Goal: Task Accomplishment & Management: Complete application form

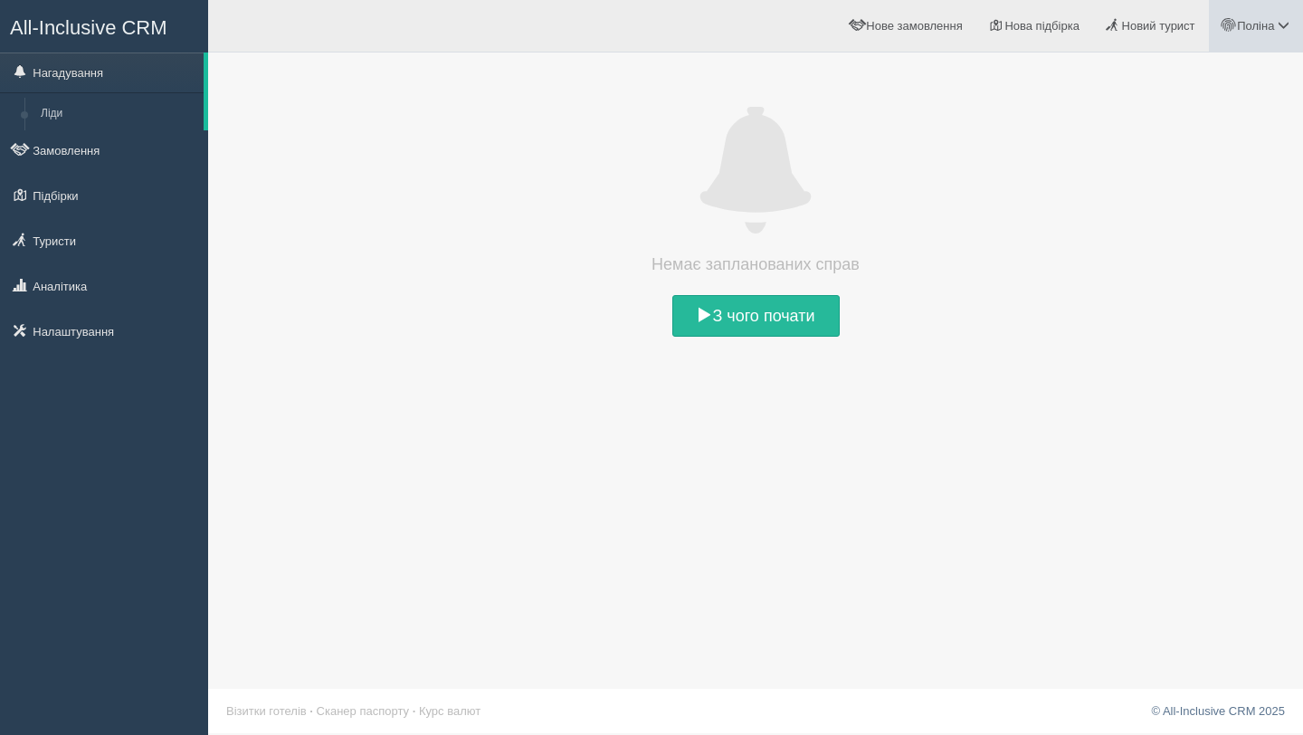
click at [1253, 30] on span "Поліна" at bounding box center [1255, 26] width 37 height 14
click at [1220, 461] on div "Немає запланованих справ З чого почати" at bounding box center [755, 367] width 1095 height 735
click at [1262, 24] on span "Поліна" at bounding box center [1255, 26] width 37 height 14
click at [634, 214] on span at bounding box center [755, 171] width 1059 height 127
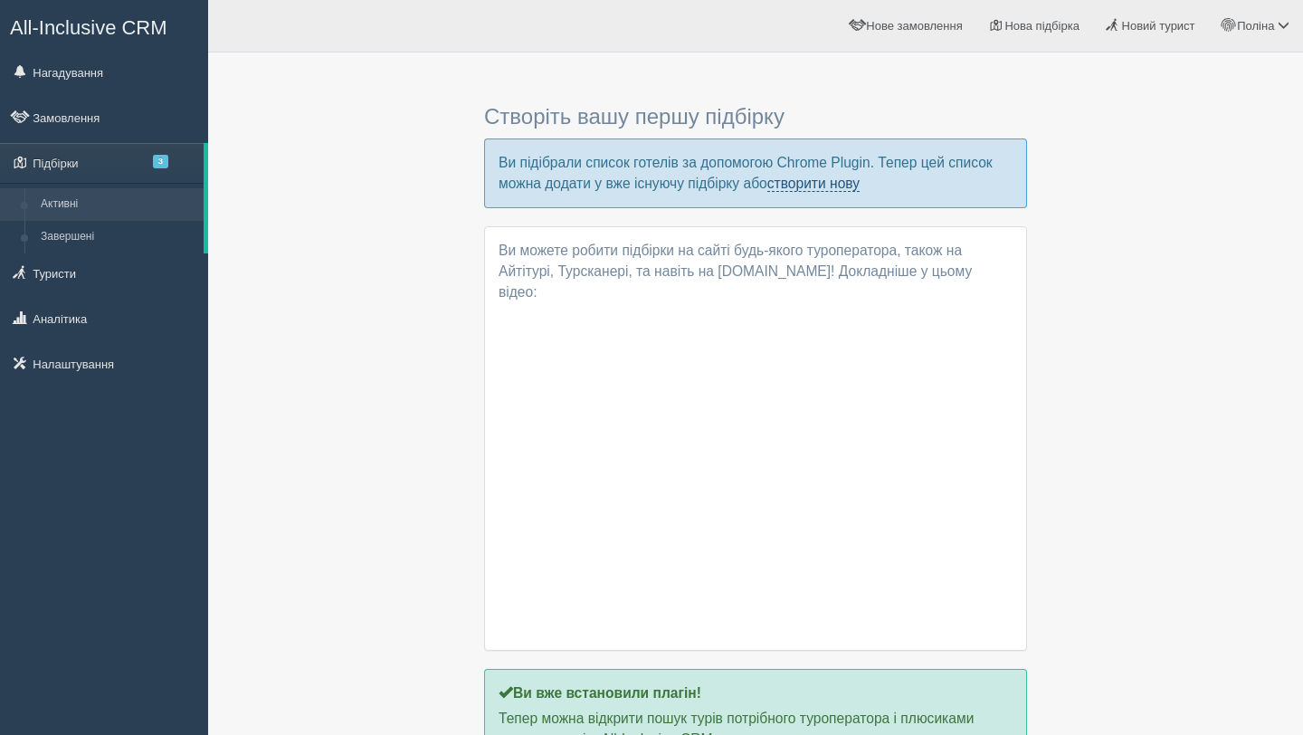
click at [839, 185] on link "створити нову" at bounding box center [813, 184] width 92 height 16
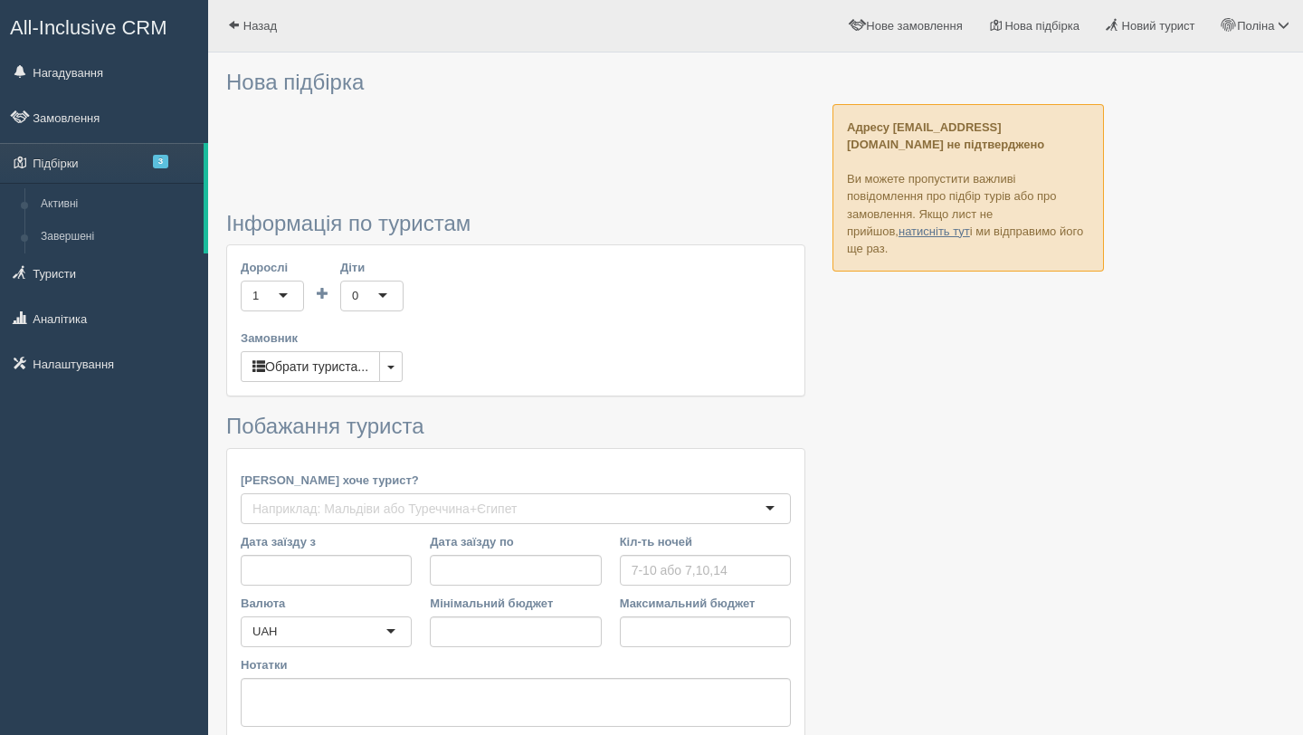
type input "5-7"
type input "200"
type input "400"
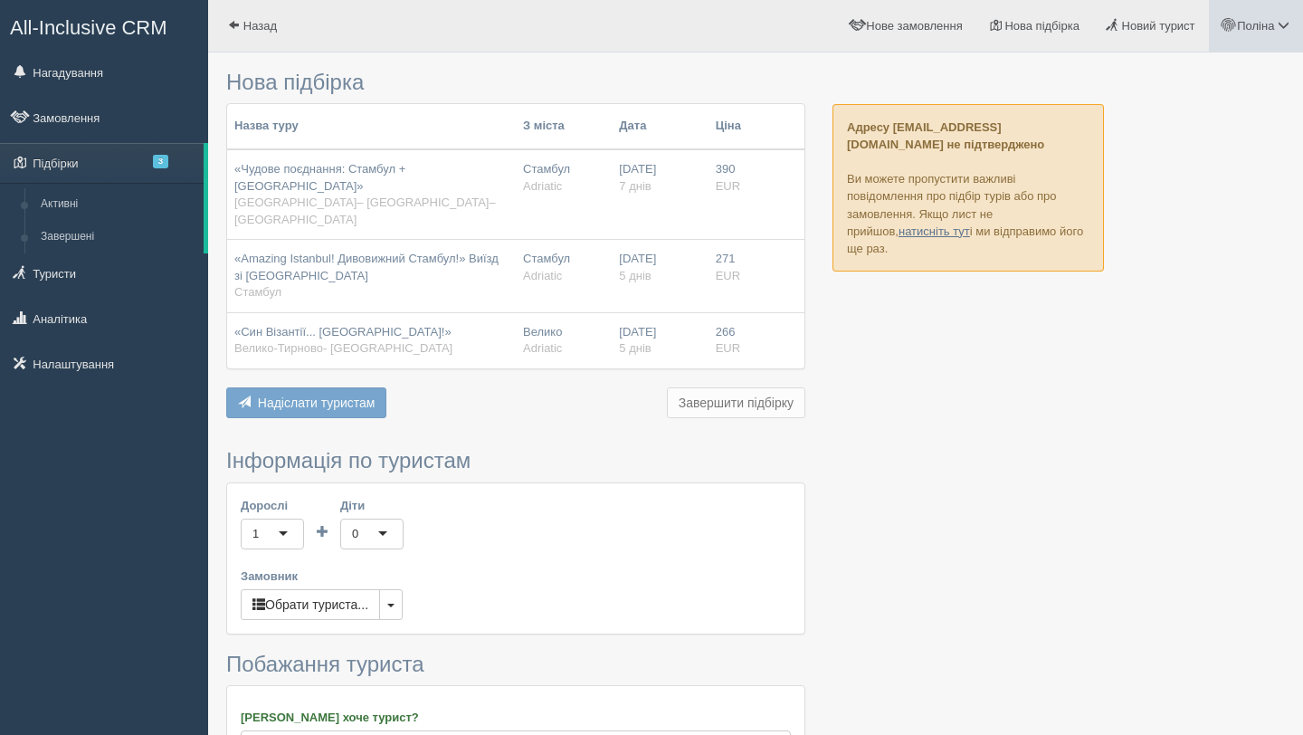
click at [1249, 37] on link "Поліна" at bounding box center [1256, 26] width 94 height 52
click at [1213, 76] on link "Мій профіль" at bounding box center [1203, 81] width 197 height 39
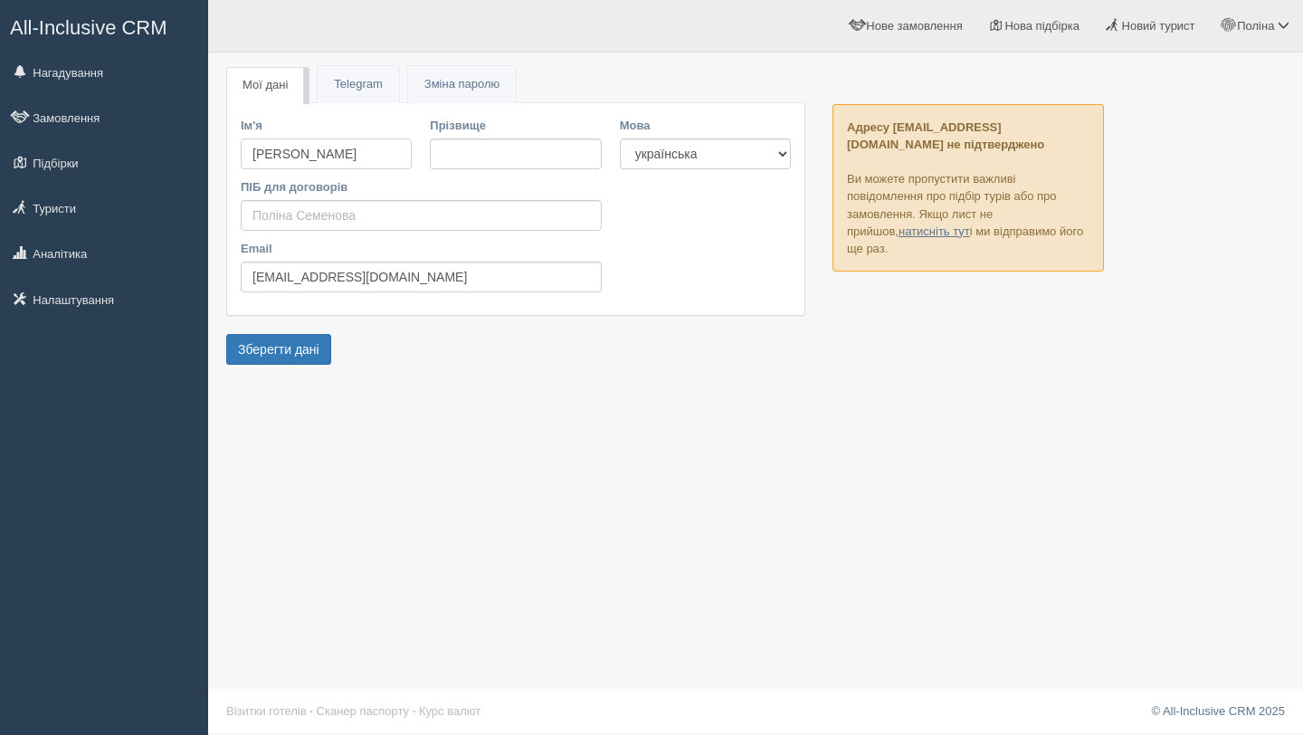
click at [390, 160] on input "Поліна Семенова" at bounding box center [326, 153] width 171 height 31
click at [473, 159] on input "Прізвище" at bounding box center [515, 153] width 171 height 31
type input "Поліна"
type input "Cеменова"
click at [457, 218] on input "ПІБ для договорів" at bounding box center [421, 215] width 361 height 31
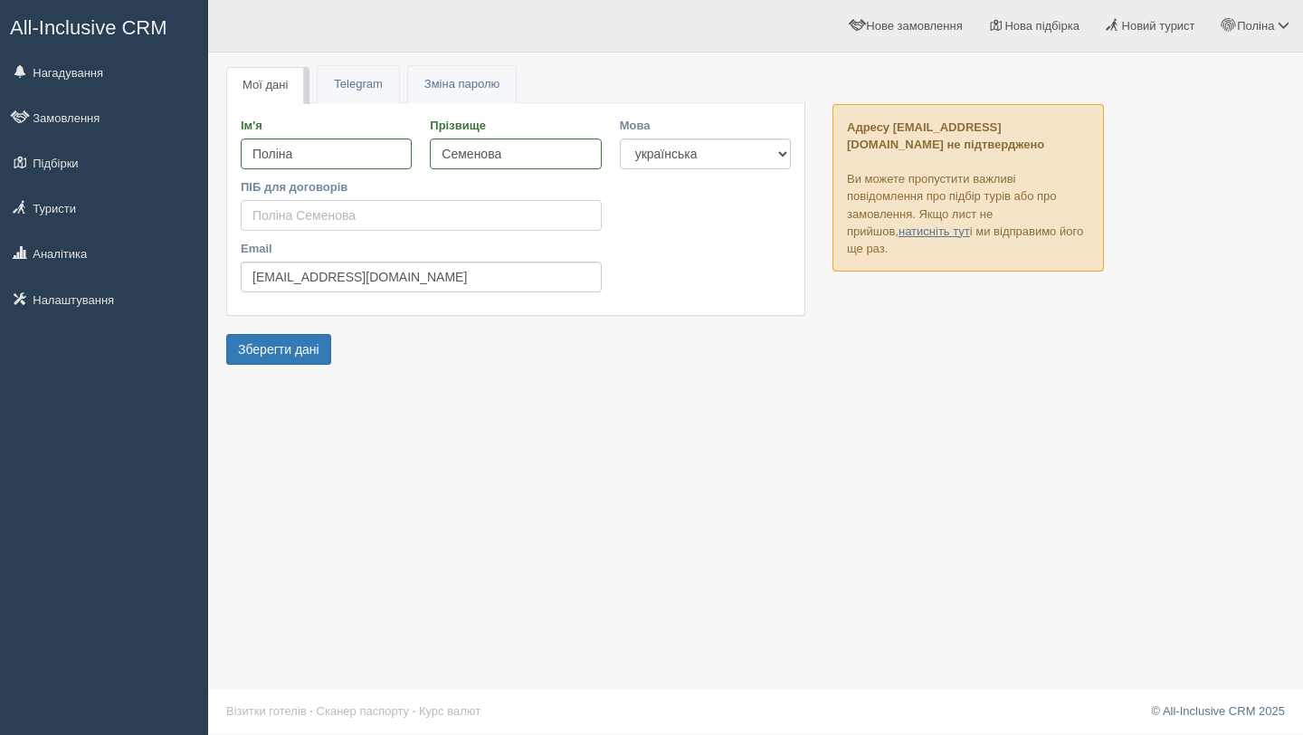
type input "П"
type input "Семенова Поліна"
click at [280, 361] on button "Зберегти дані" at bounding box center [278, 349] width 105 height 31
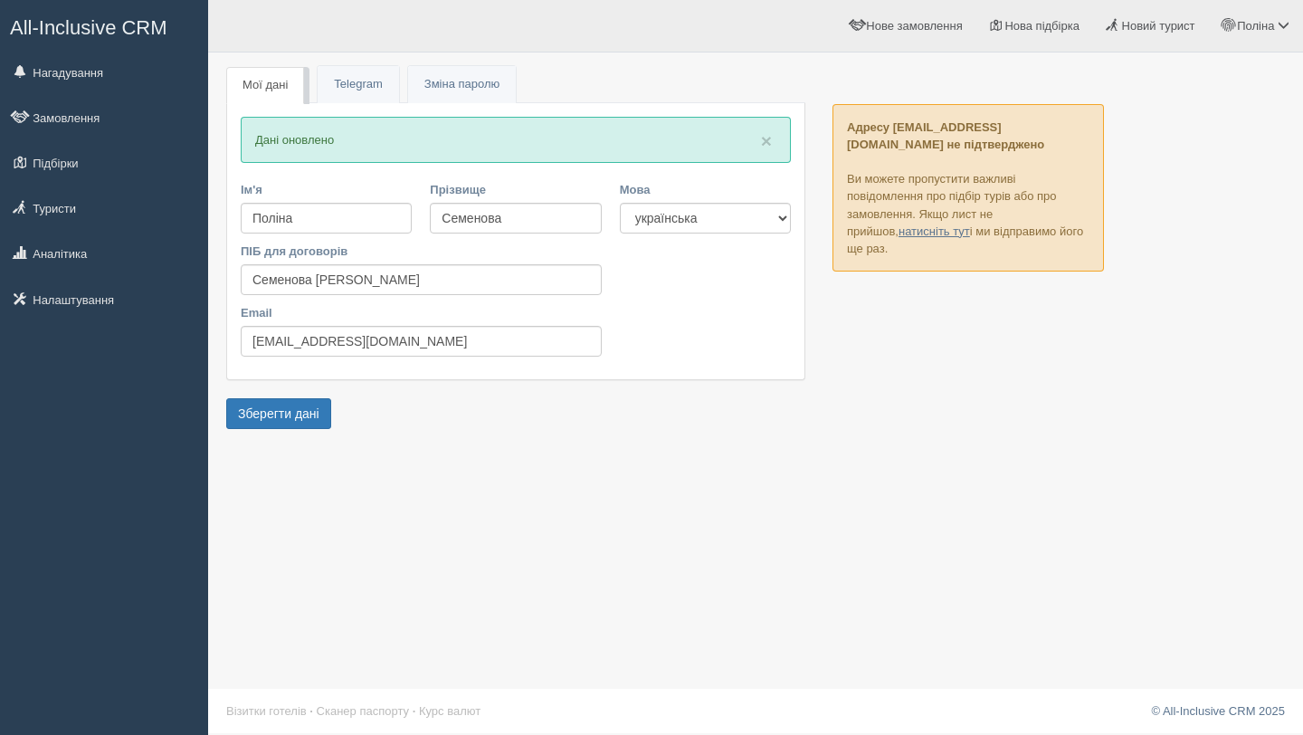
click at [357, 88] on link "Telegram" at bounding box center [358, 84] width 81 height 37
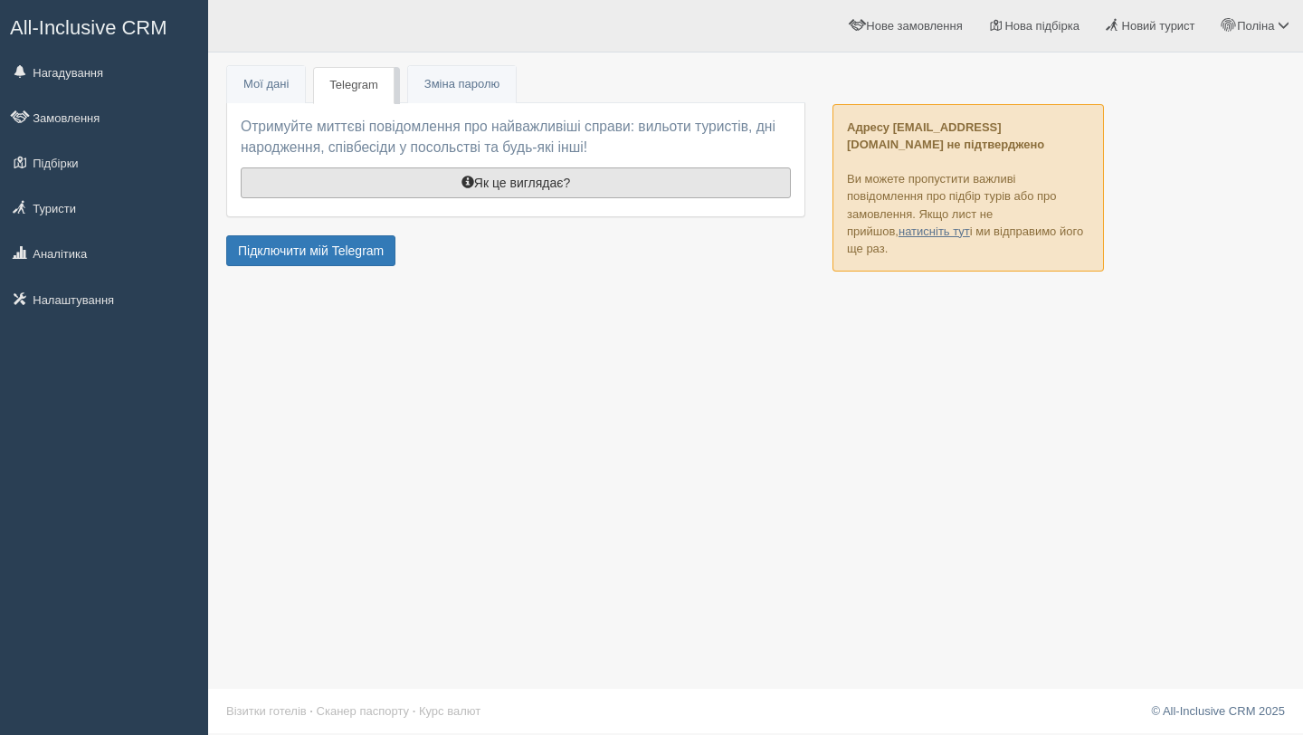
click at [344, 184] on button "Як це виглядає?" at bounding box center [516, 182] width 550 height 31
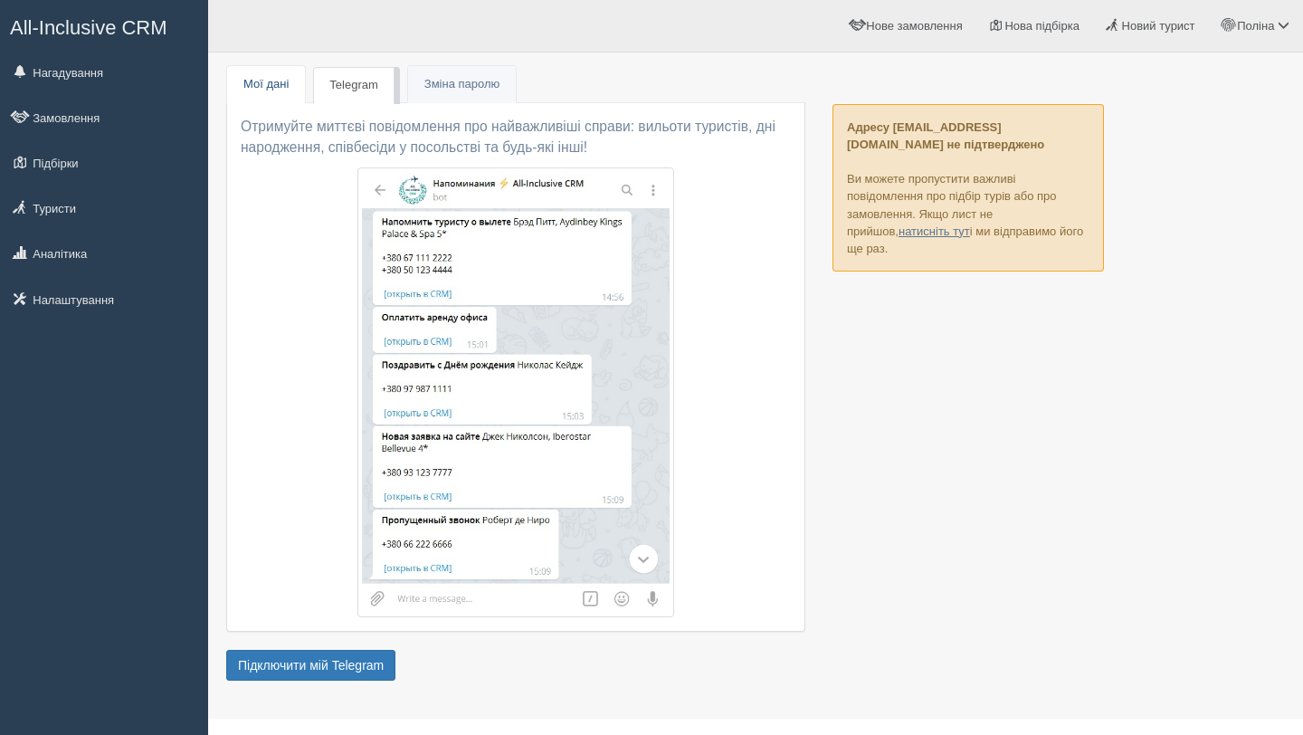
click at [274, 90] on link "Мої дані" at bounding box center [266, 84] width 78 height 37
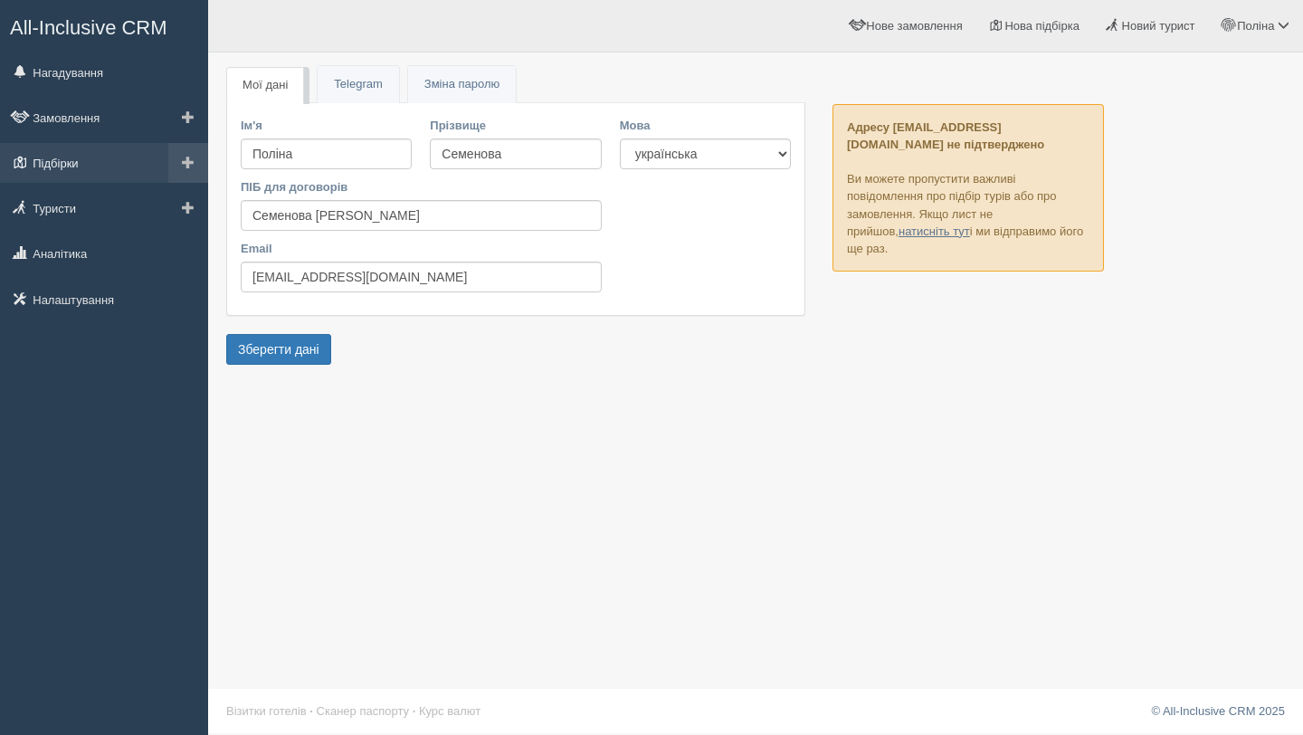
click at [107, 170] on link "Підбірки" at bounding box center [104, 163] width 208 height 40
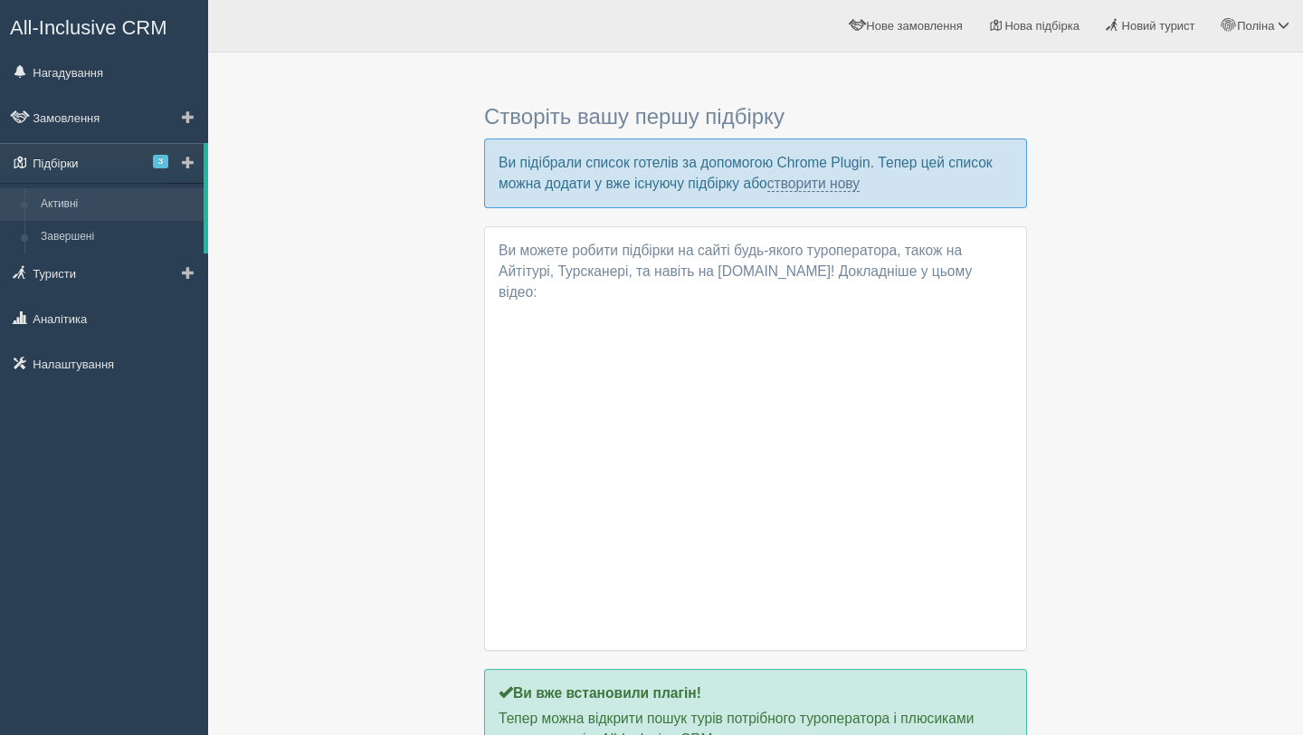
click at [96, 163] on link "Підбірки 3" at bounding box center [102, 163] width 204 height 40
click at [127, 173] on link "Підбірки 3" at bounding box center [102, 163] width 204 height 40
click at [846, 182] on link "створити нову" at bounding box center [813, 184] width 92 height 16
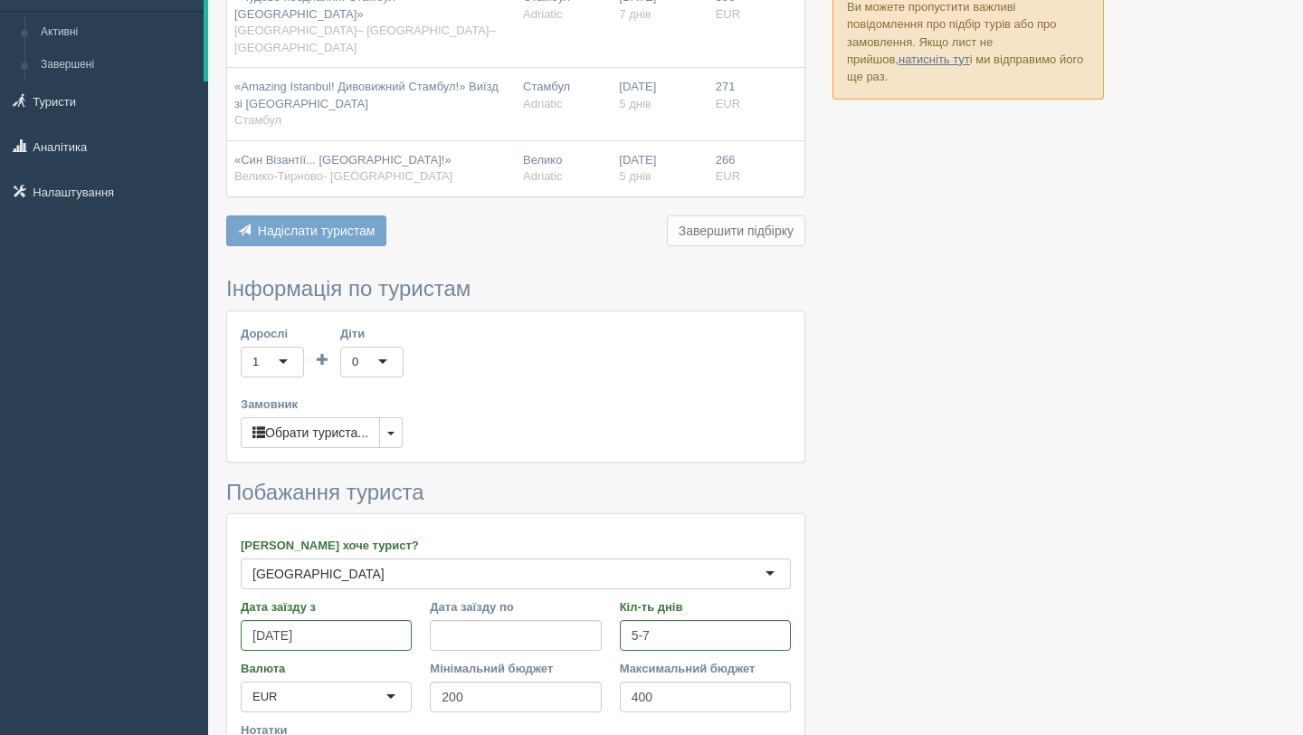
scroll to position [204, 0]
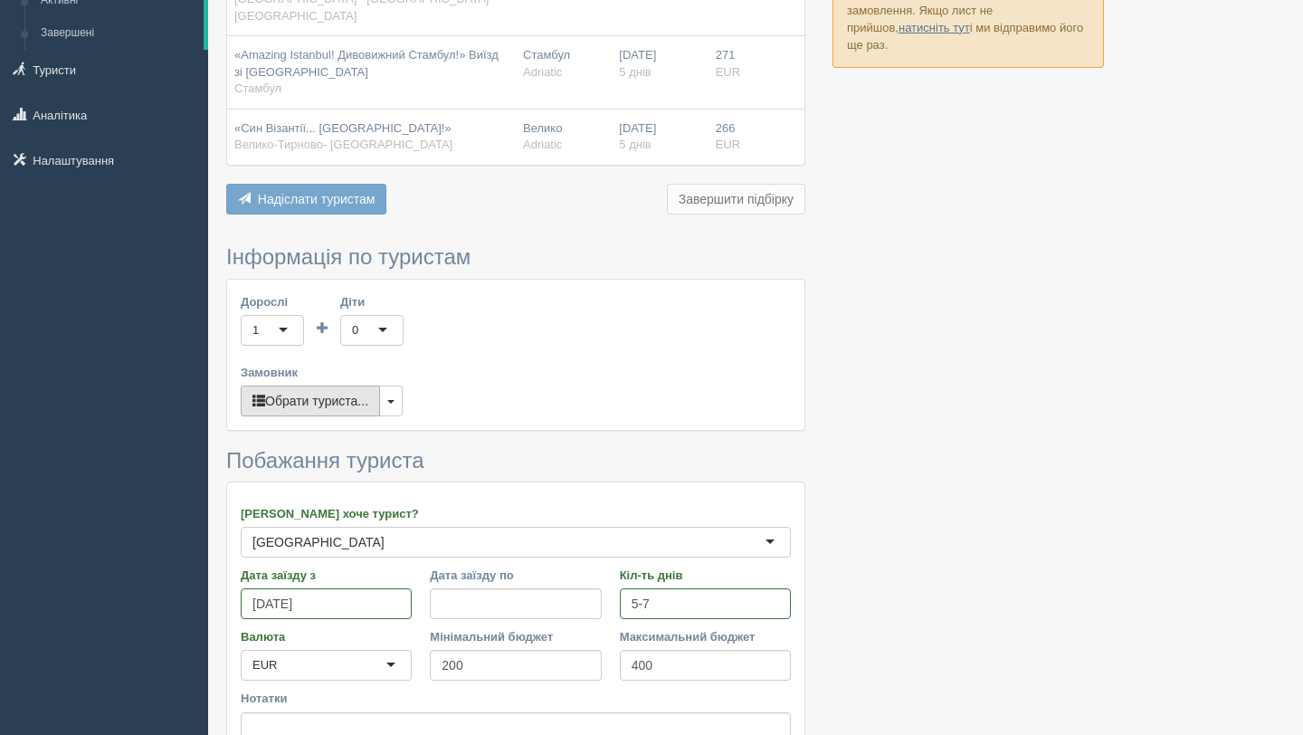
click at [366, 385] on button "Обрати туриста..." at bounding box center [310, 400] width 139 height 31
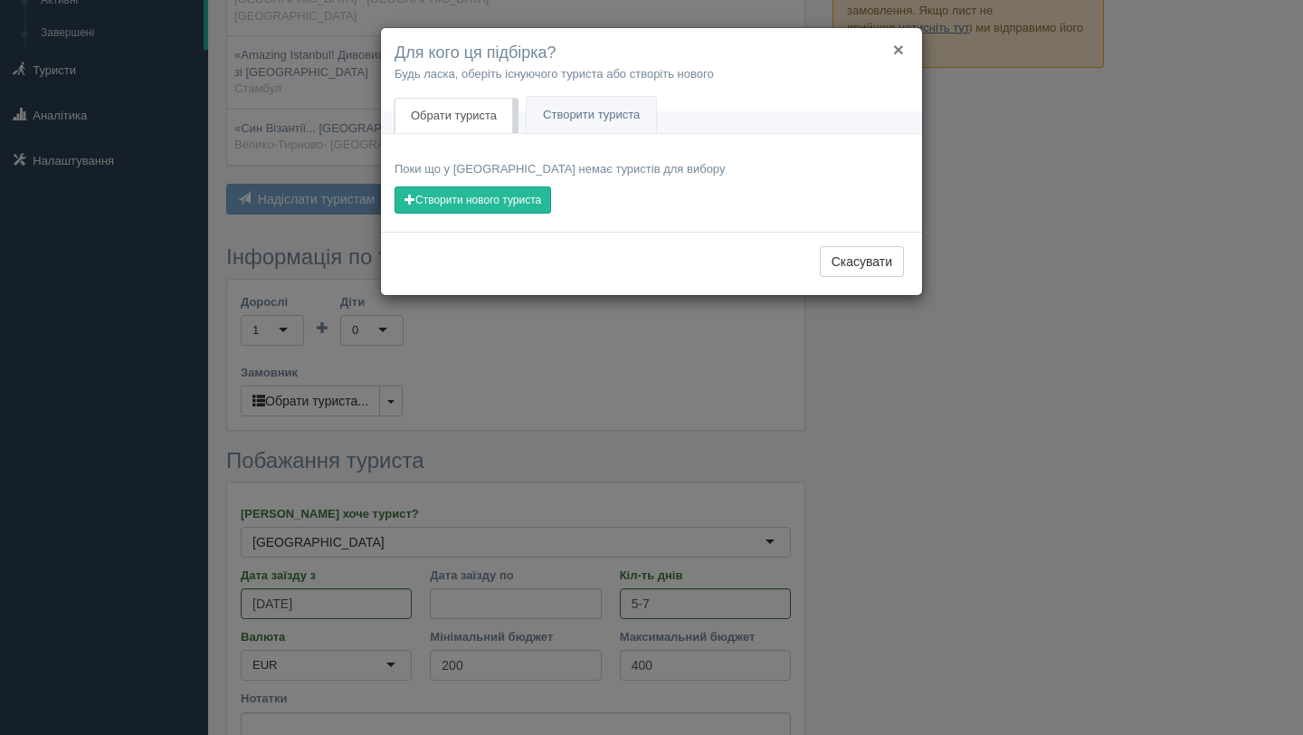
click at [899, 43] on button "×" at bounding box center [898, 49] width 11 height 19
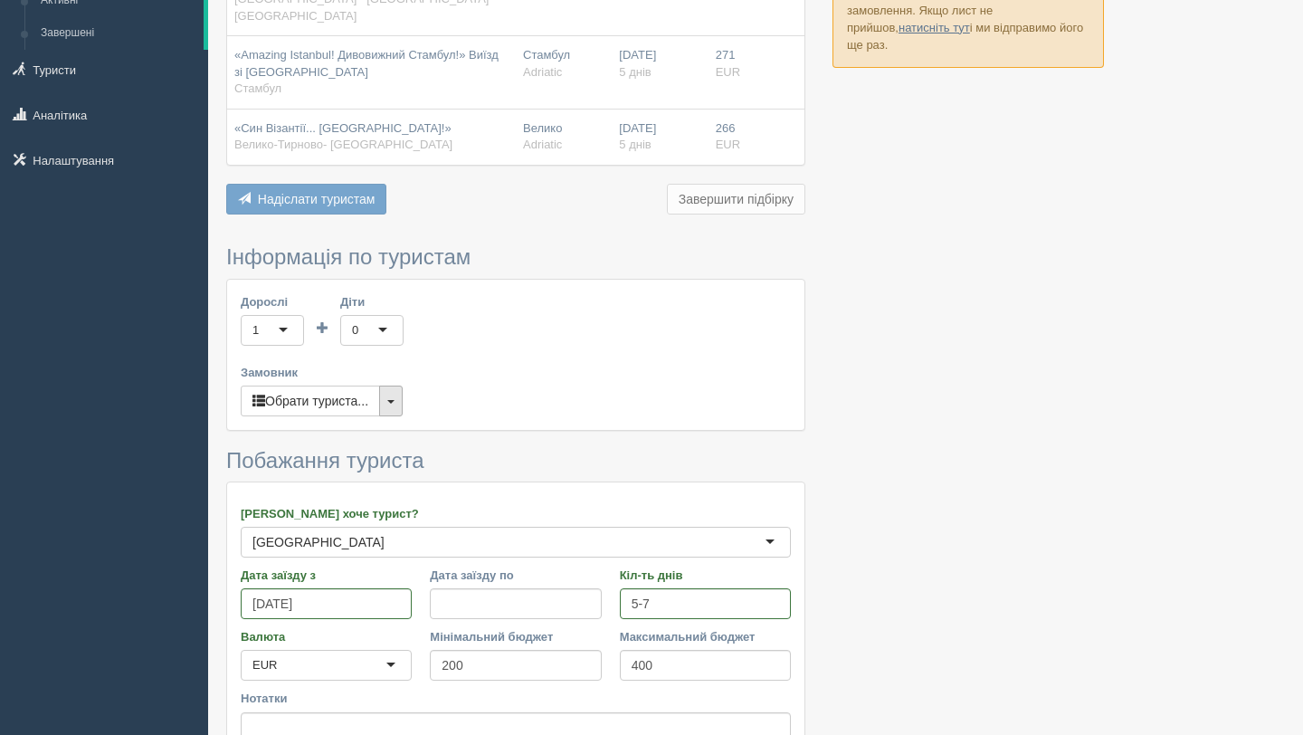
click at [393, 385] on button "button" at bounding box center [391, 400] width 24 height 31
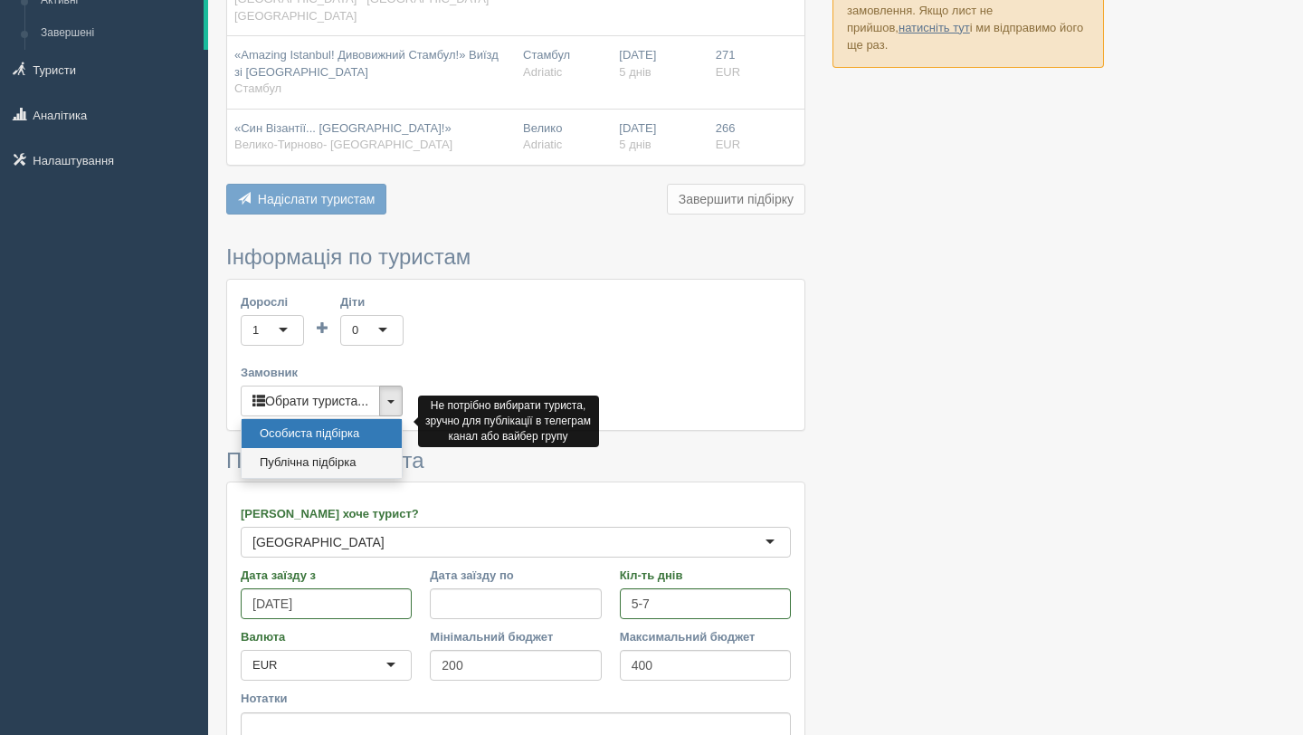
click at [379, 448] on link "Публічна підбірка" at bounding box center [322, 463] width 160 height 30
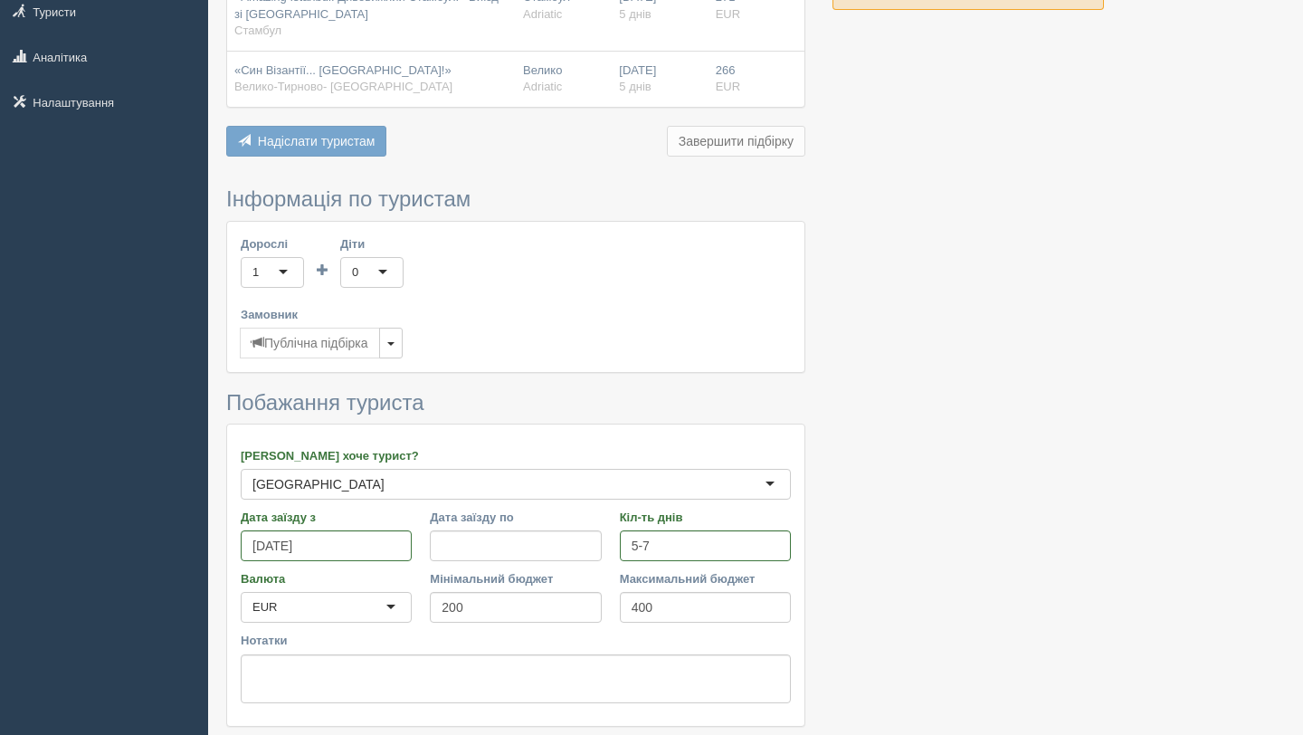
scroll to position [261, 0]
click at [362, 593] on div "EUR" at bounding box center [326, 608] width 171 height 31
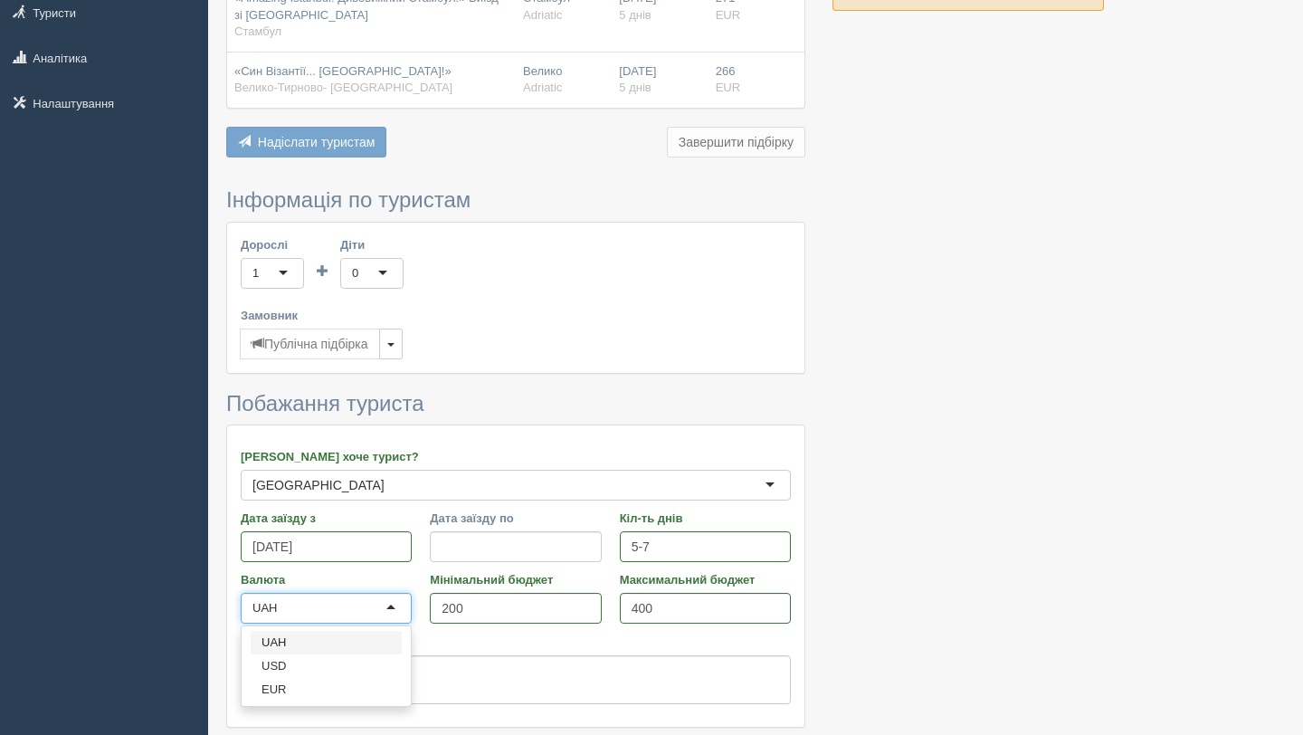
click at [362, 593] on div "UAH" at bounding box center [326, 608] width 171 height 31
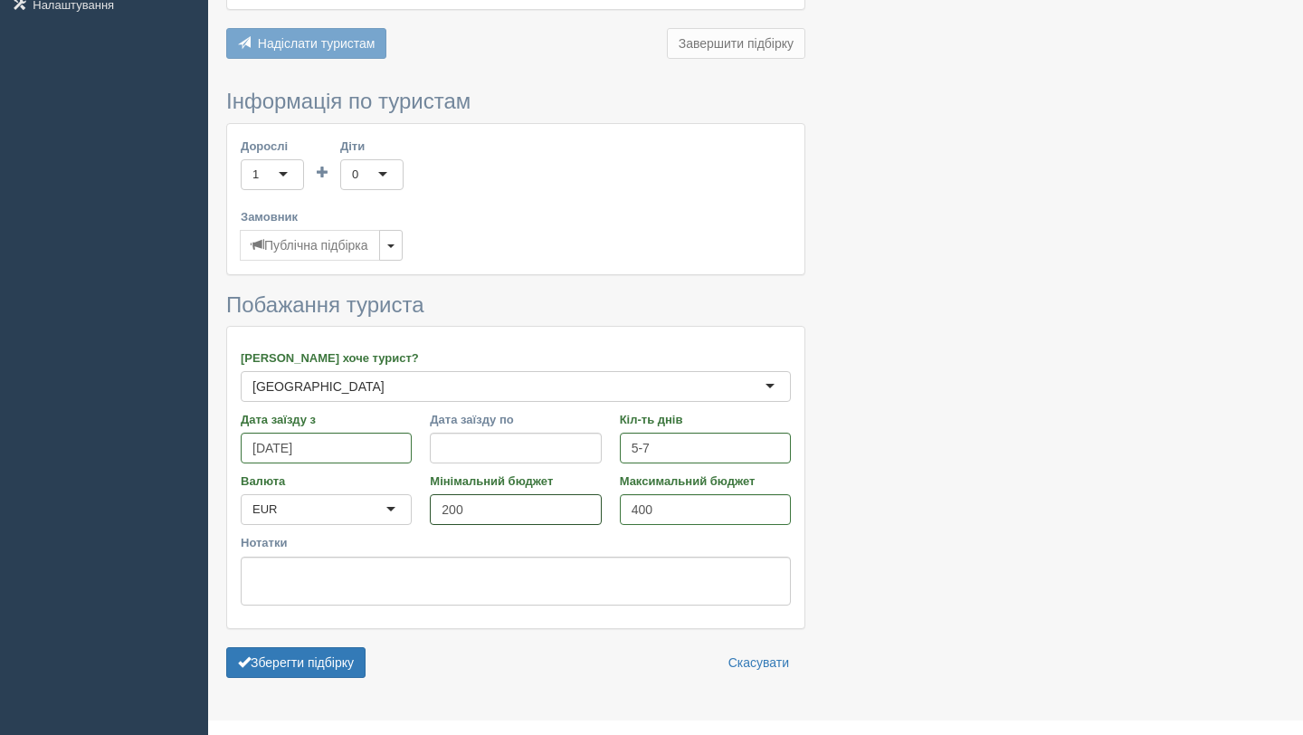
click at [515, 494] on input "200" at bounding box center [515, 509] width 171 height 31
type input "2"
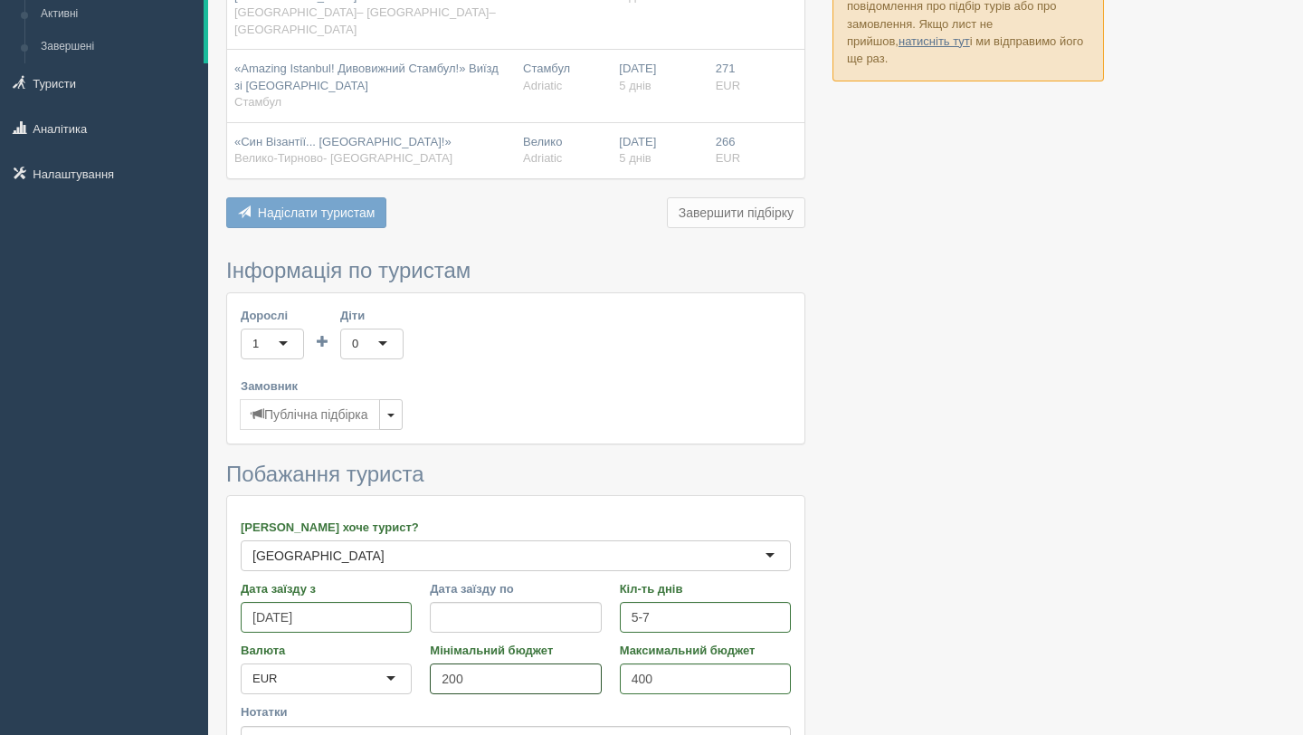
scroll to position [241, 0]
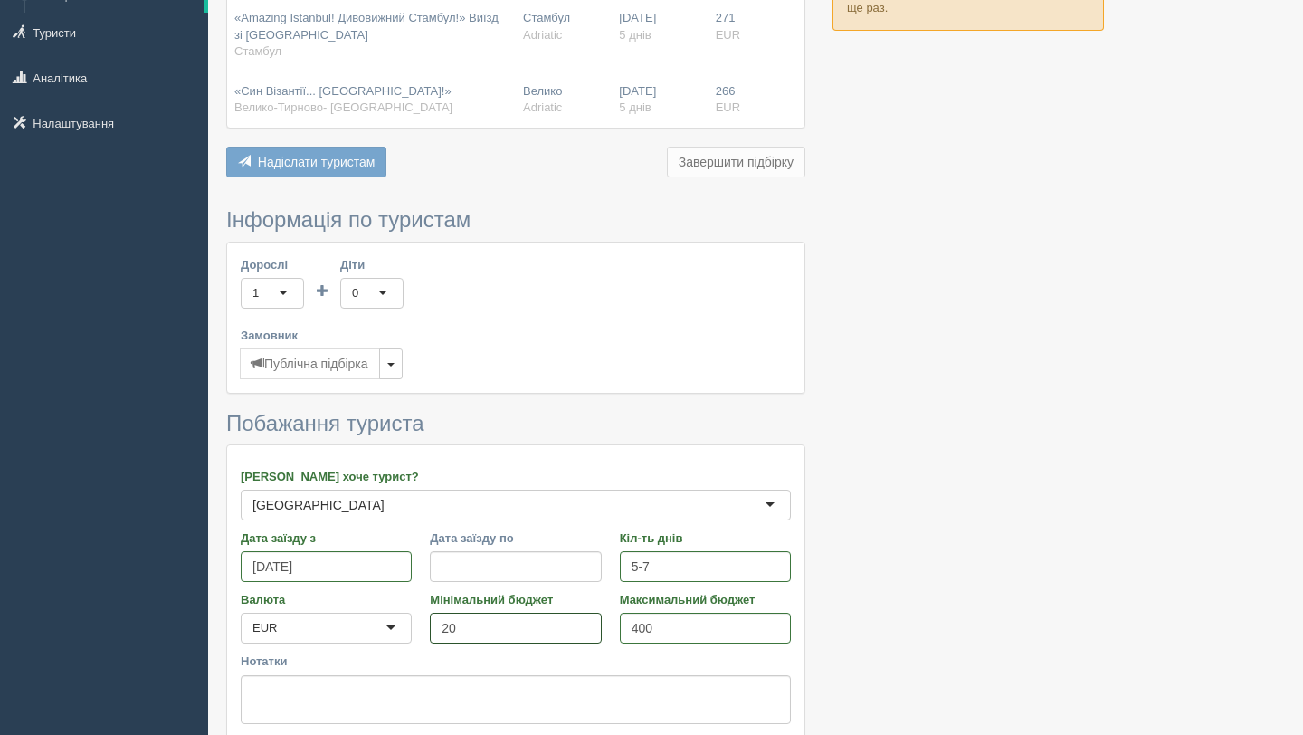
type input "2"
type input "13008"
click at [339, 613] on div "EUR" at bounding box center [326, 628] width 171 height 31
click at [660, 613] on input "400" at bounding box center [705, 628] width 171 height 31
type input "4"
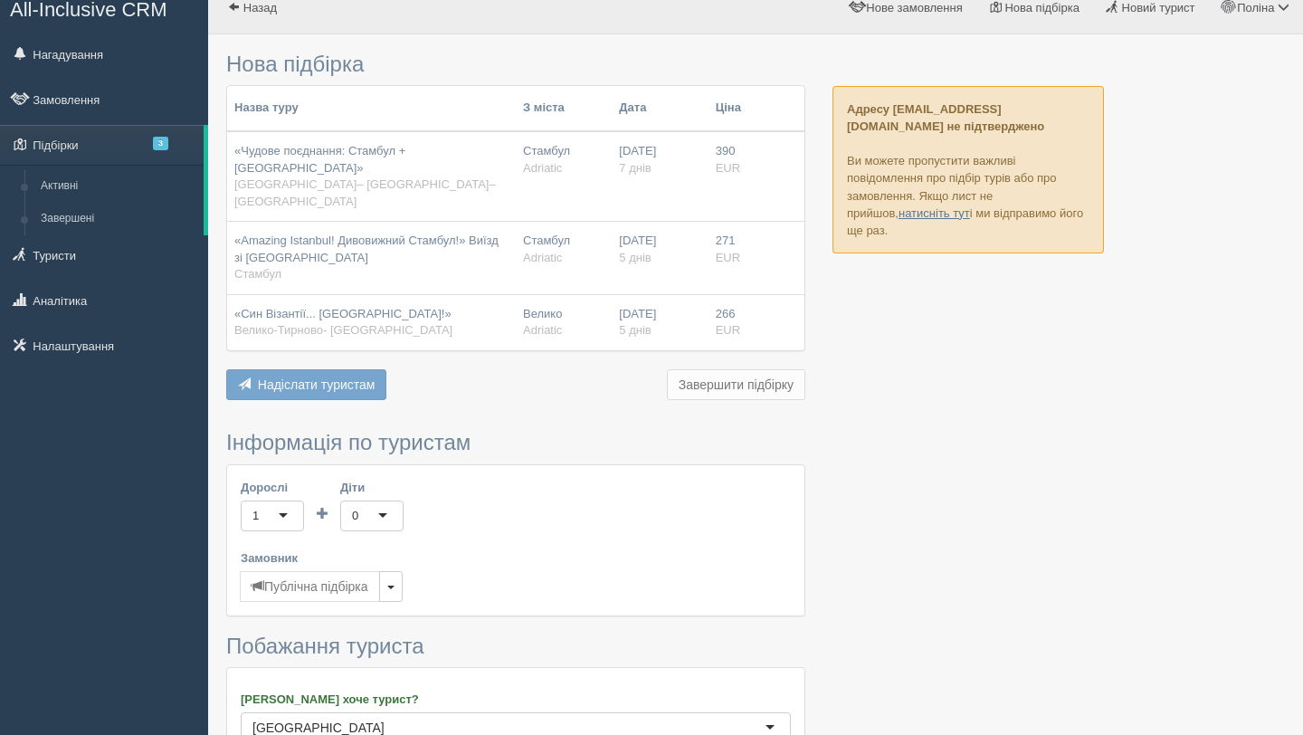
scroll to position [0, 0]
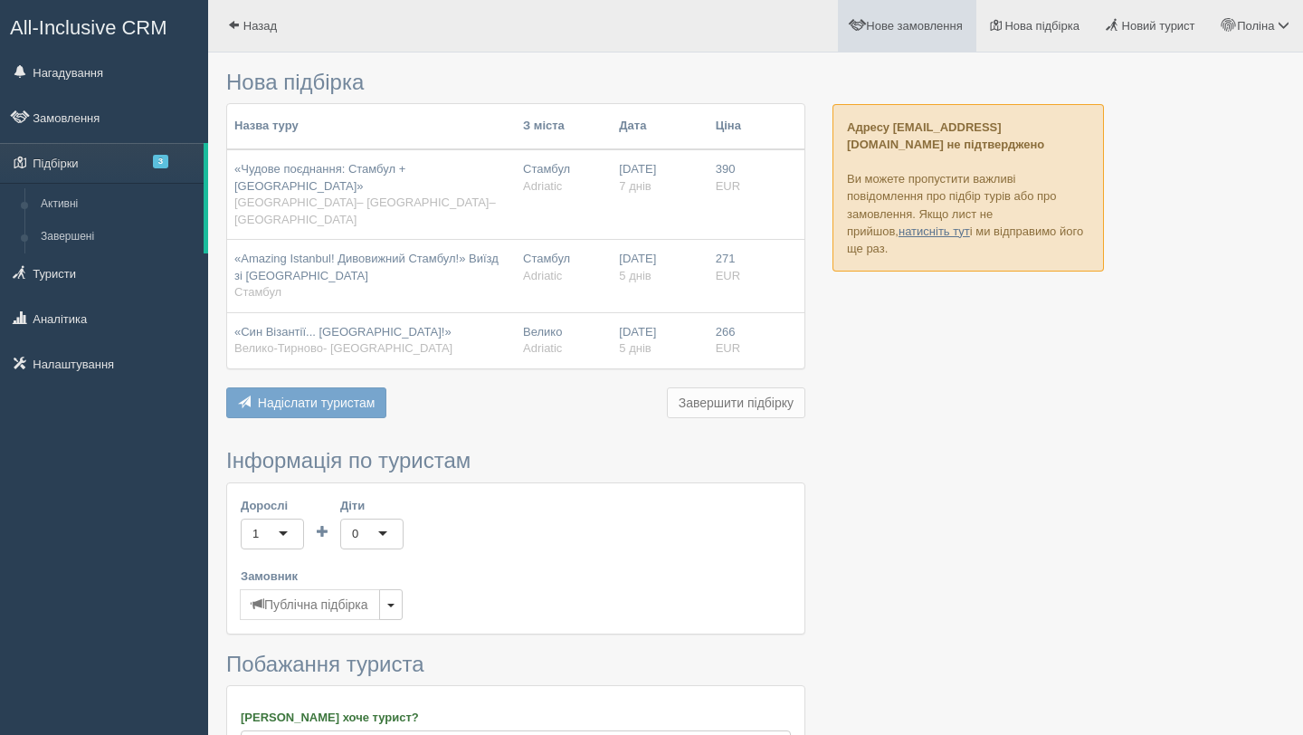
type input "200"
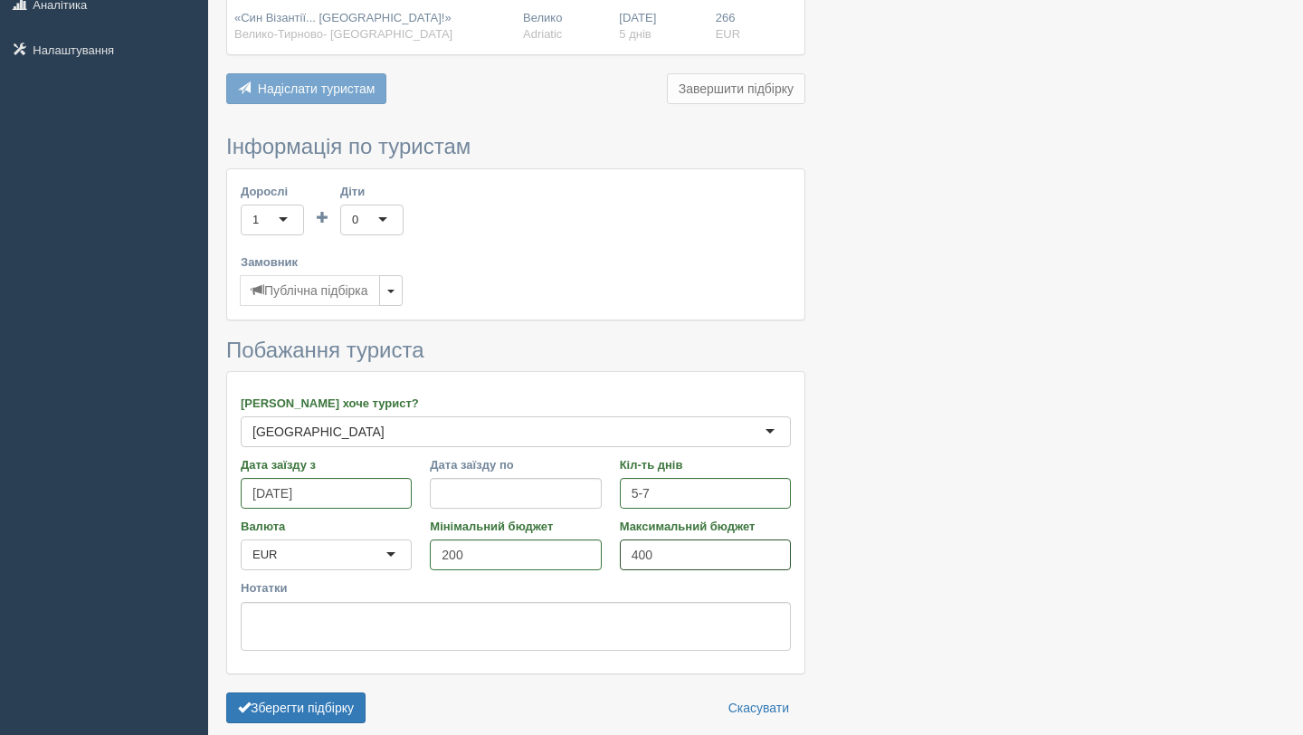
scroll to position [359, 0]
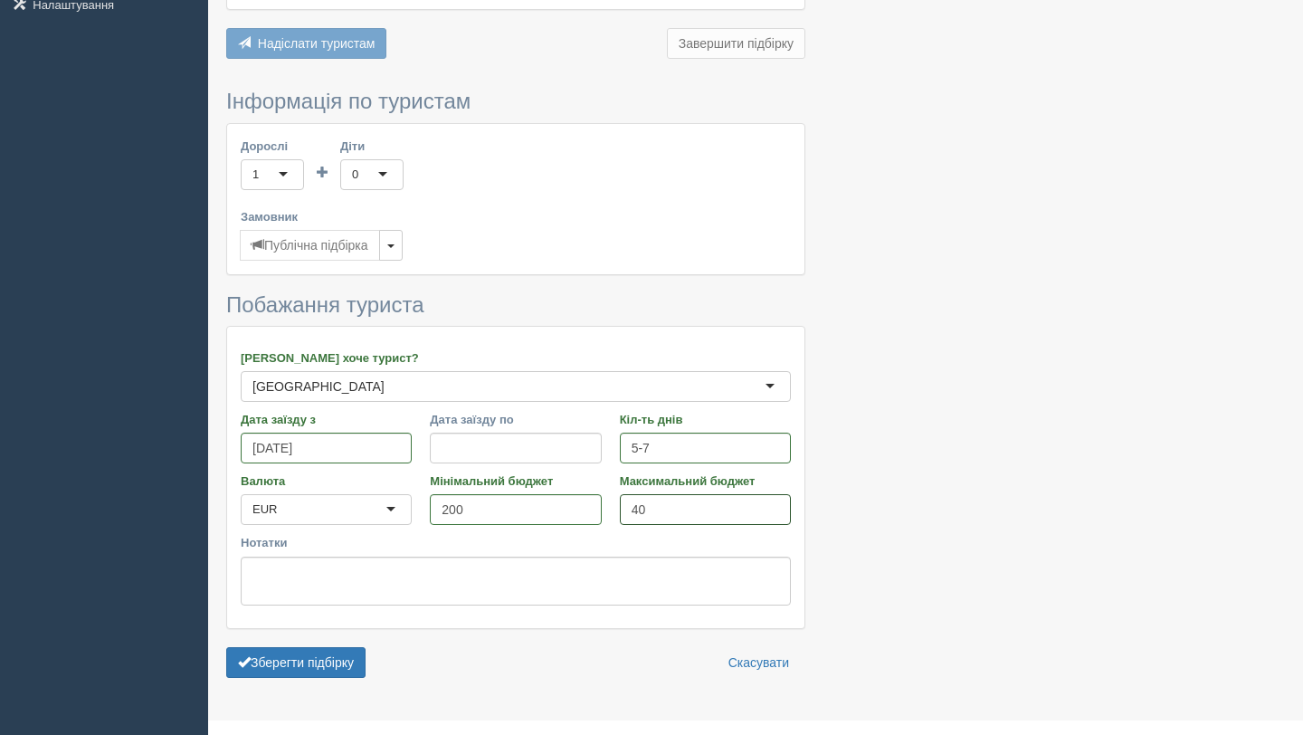
type input "4"
type input "19071"
click at [527, 494] on input "200" at bounding box center [515, 509] width 171 height 31
type input "2"
type input "13008"
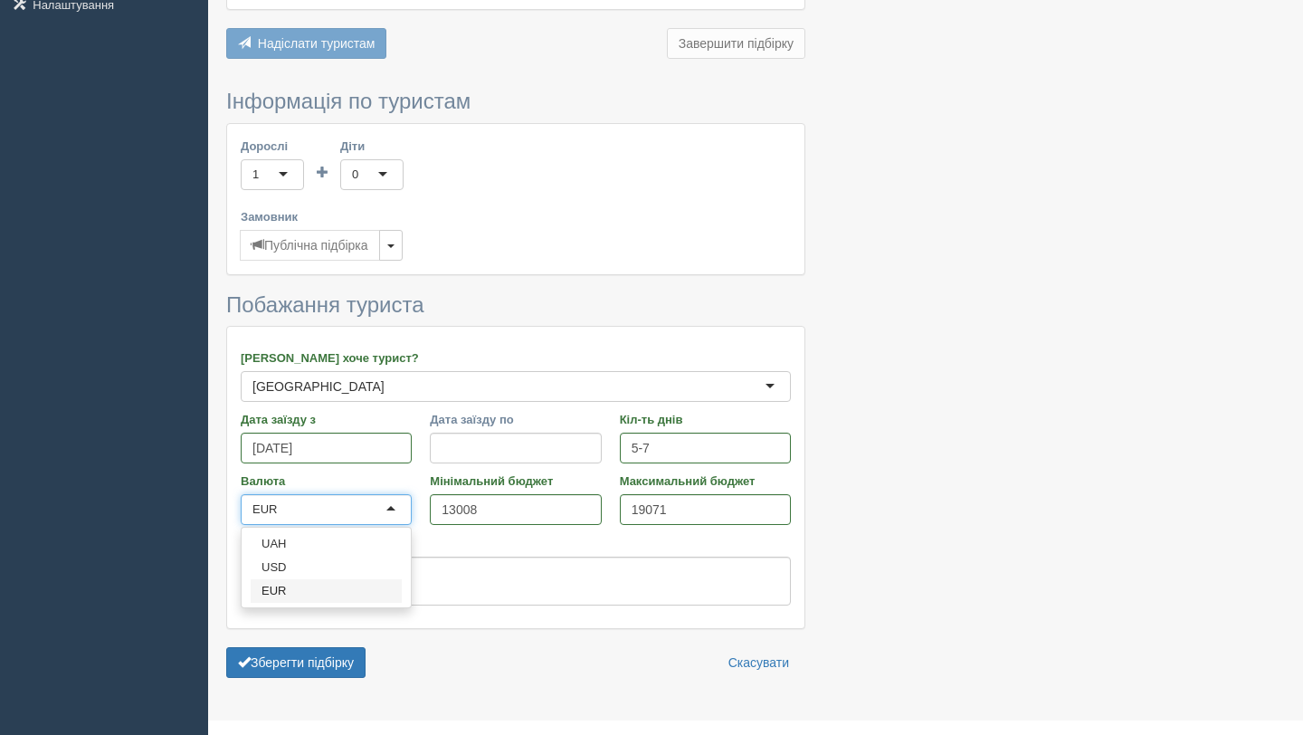
click at [385, 494] on div "EUR" at bounding box center [326, 509] width 171 height 31
click at [335, 647] on button "Зберегти підбірку" at bounding box center [295, 662] width 139 height 31
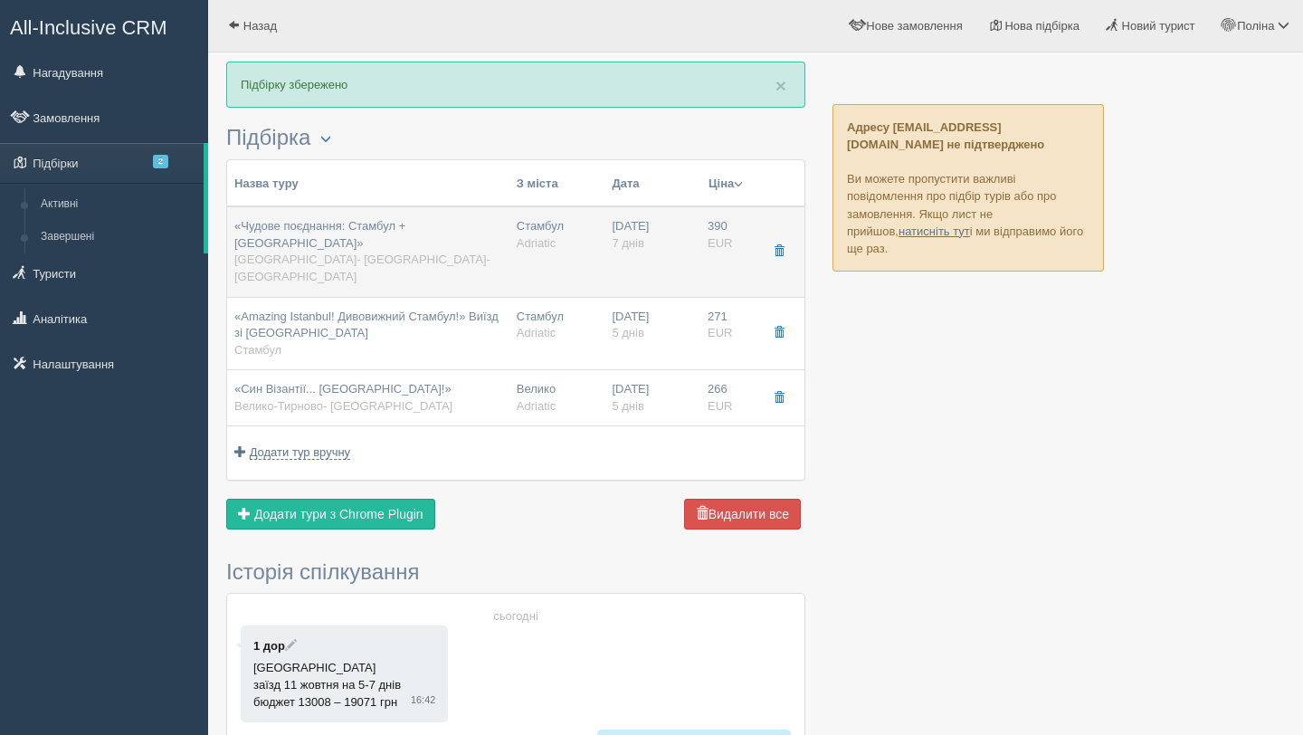
click at [405, 232] on span "«Чудове поєднання: Стамбул + [GEOGRAPHIC_DATA]»" at bounding box center [319, 234] width 171 height 31
type input "«Чудове поєднання: Стамбул + [GEOGRAPHIC_DATA]»"
type input "[GEOGRAPHIC_DATA]- [GEOGRAPHIC_DATA]- [GEOGRAPHIC_DATA]"
type input "[URL][DOMAIN_NAME][DATE]"
type input "Adriatic"
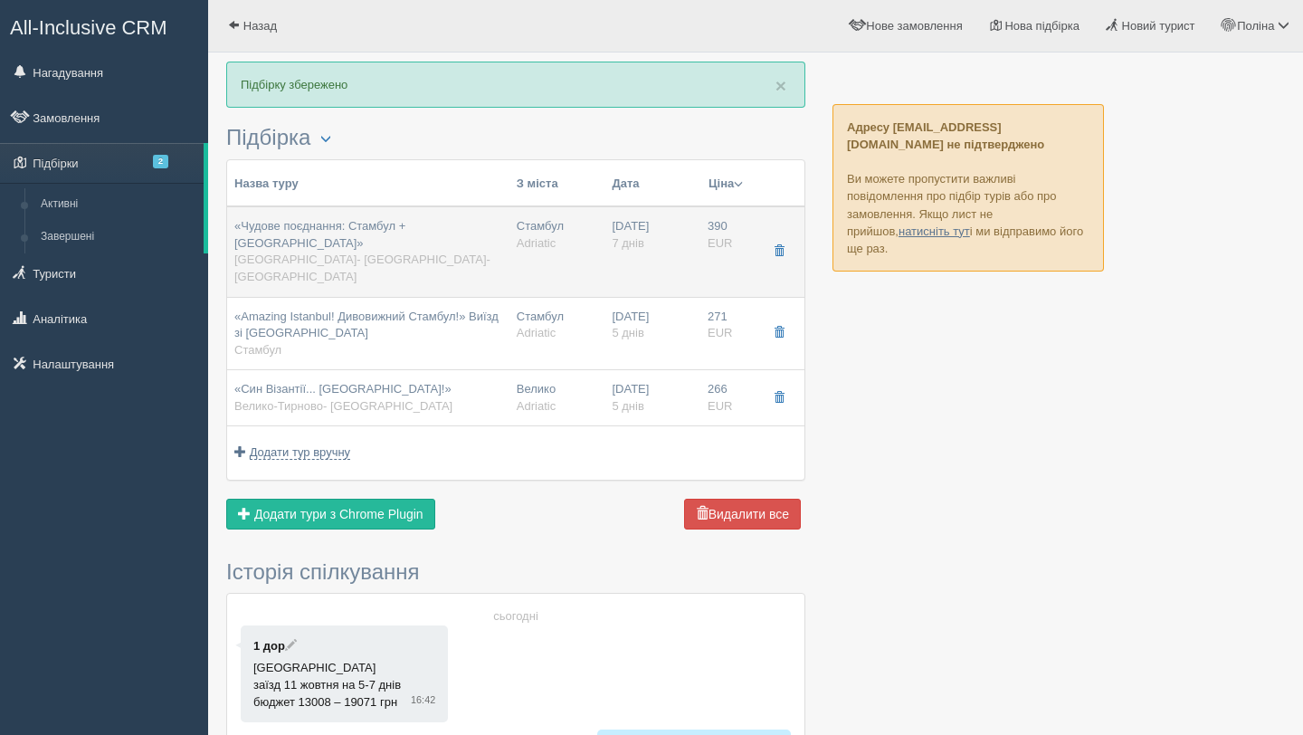
type input "7"
type input "390"
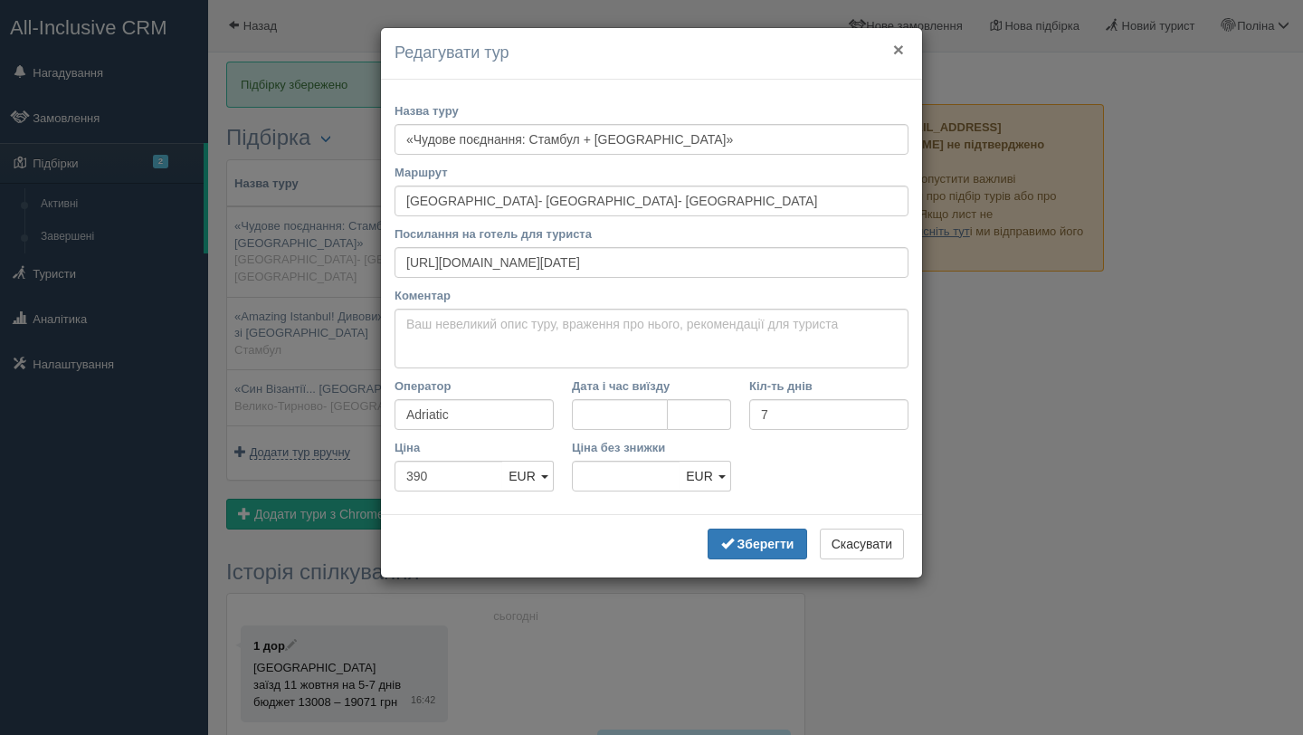
click at [897, 52] on button "×" at bounding box center [898, 49] width 11 height 19
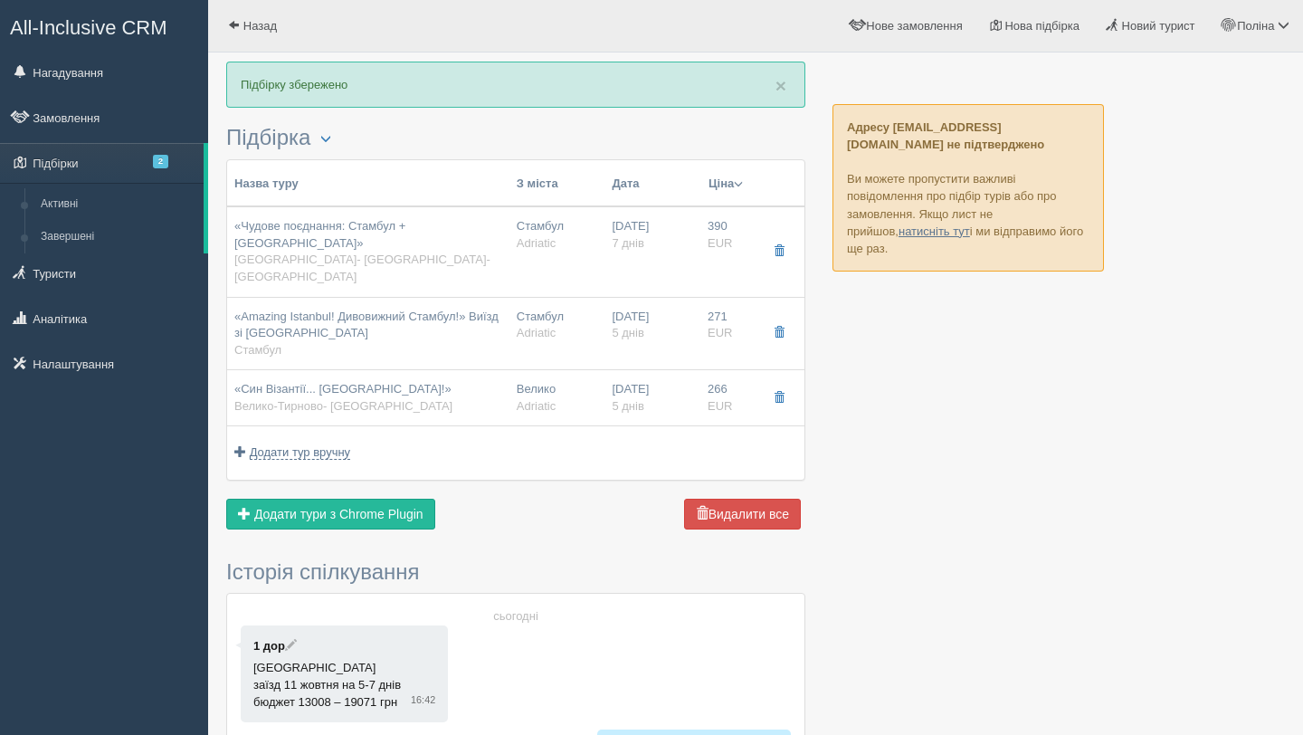
click at [740, 179] on span "button" at bounding box center [738, 183] width 9 height 9
click at [690, 205] on link "Спочатку дешеві" at bounding box center [661, 210] width 176 height 30
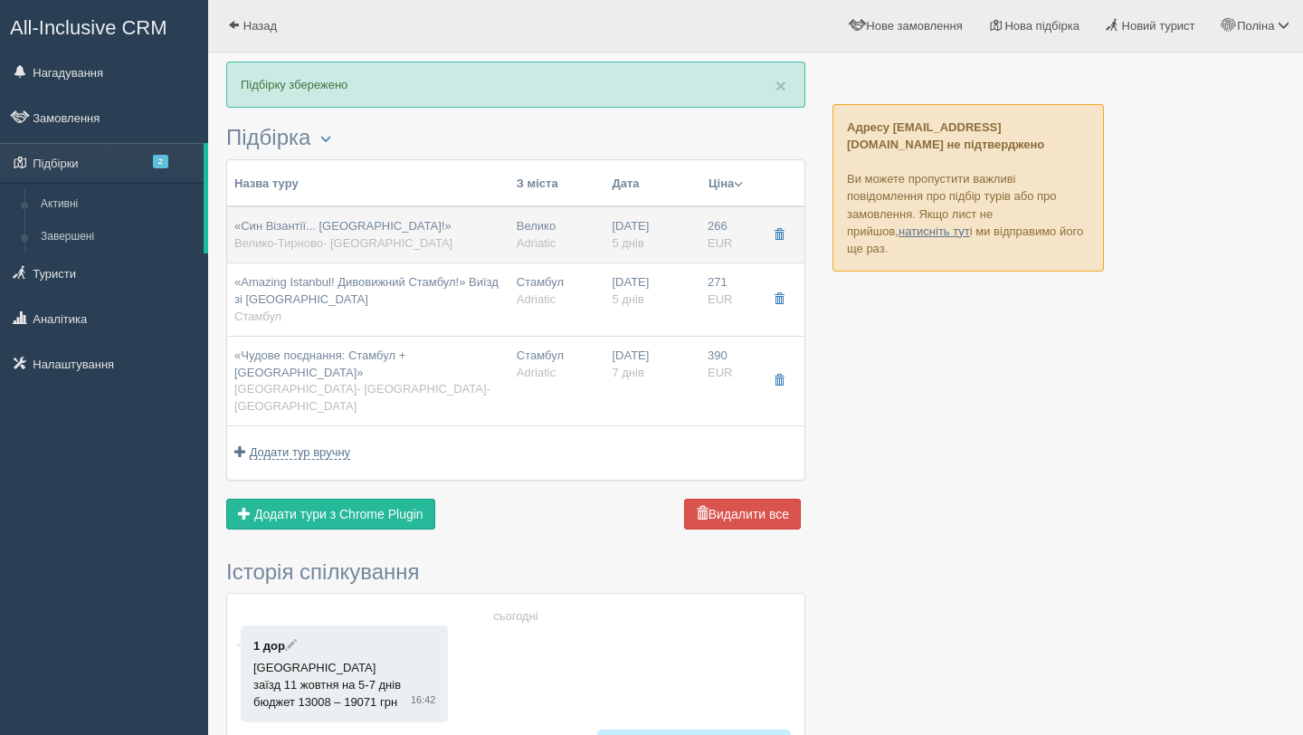
click at [591, 239] on td "Велико Adriatic" at bounding box center [557, 234] width 96 height 57
type input "«Син Візантії... [GEOGRAPHIC_DATA]!»"
type input "Велико-Тирново- [GEOGRAPHIC_DATA]"
type input "[URL][DOMAIN_NAME][DATE]"
type input "5"
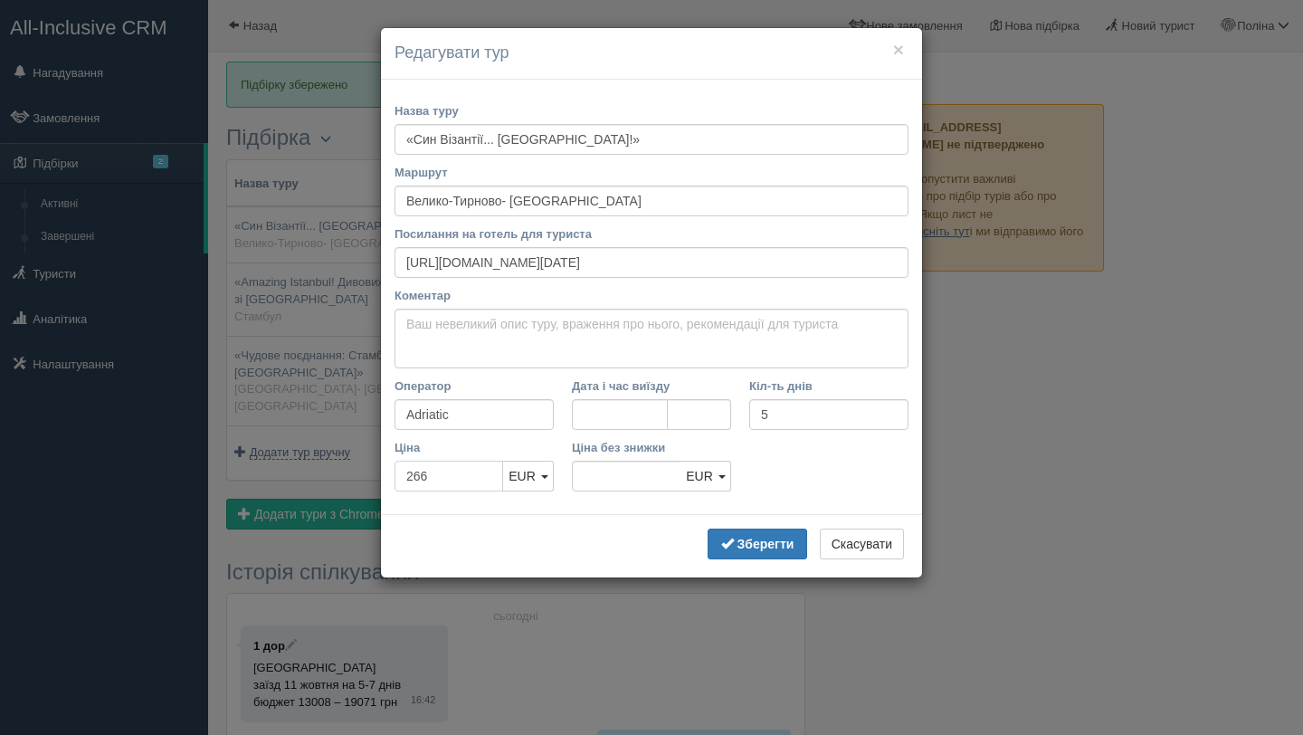
click at [461, 474] on input "266" at bounding box center [448, 476] width 109 height 31
type input "26"
type input "266"
type input "2"
type input "13008"
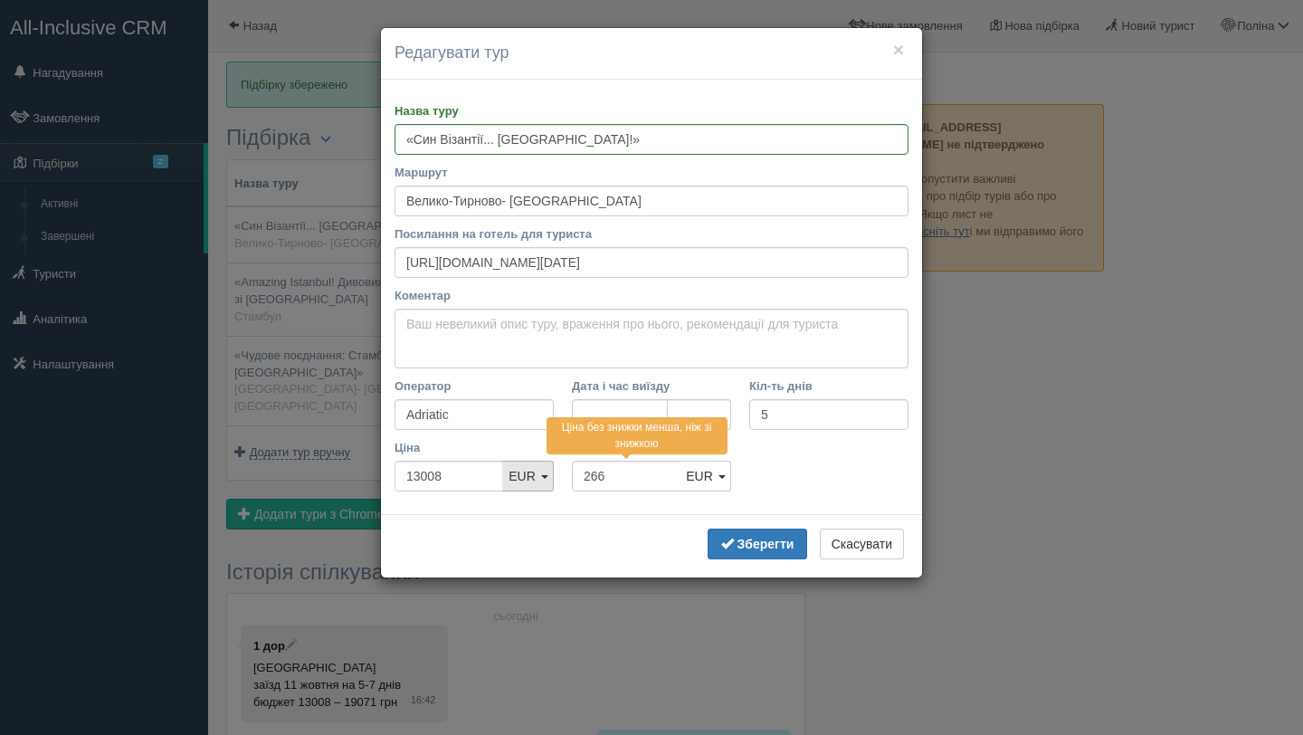
click at [524, 475] on span "EUR" at bounding box center [521, 476] width 27 height 14
click at [533, 508] on link "UAH" at bounding box center [528, 509] width 50 height 30
click at [707, 479] on span "UAH" at bounding box center [699, 476] width 27 height 14
click at [713, 565] on link "EUR" at bounding box center [705, 568] width 50 height 30
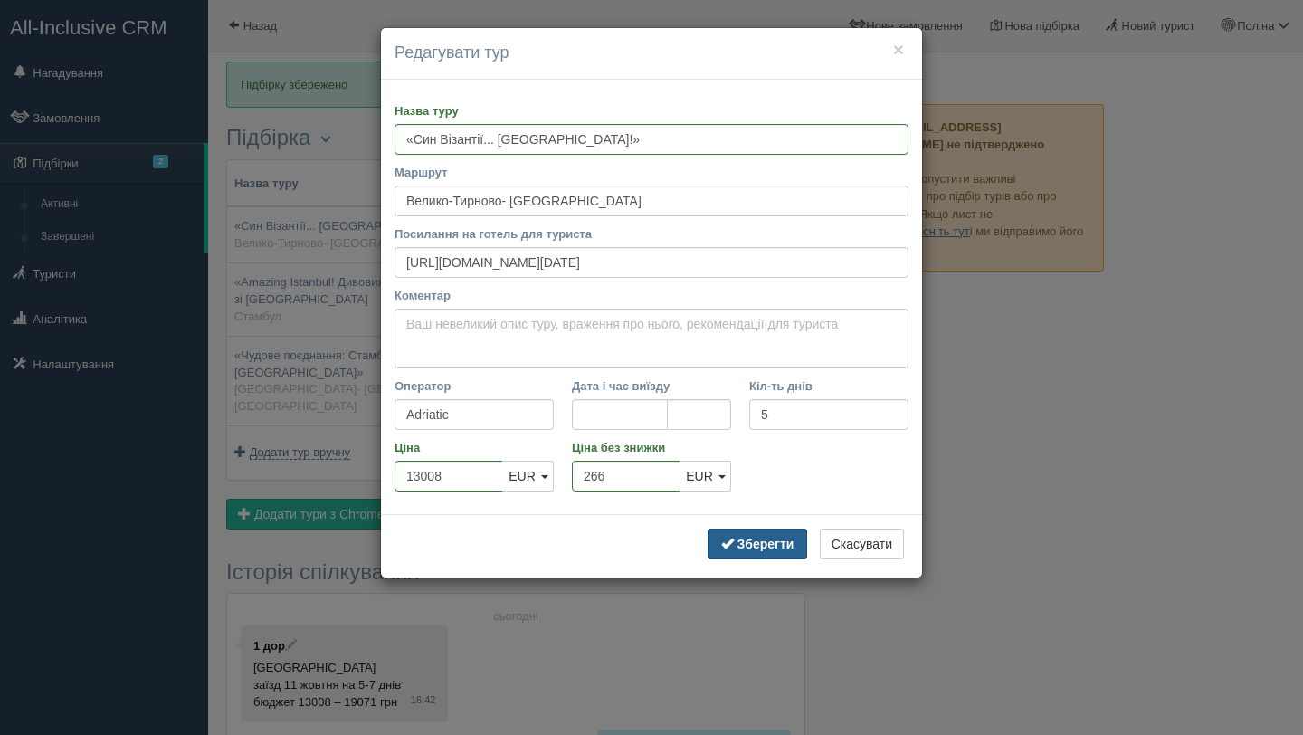
click at [747, 538] on b "Зберегти" at bounding box center [765, 544] width 57 height 14
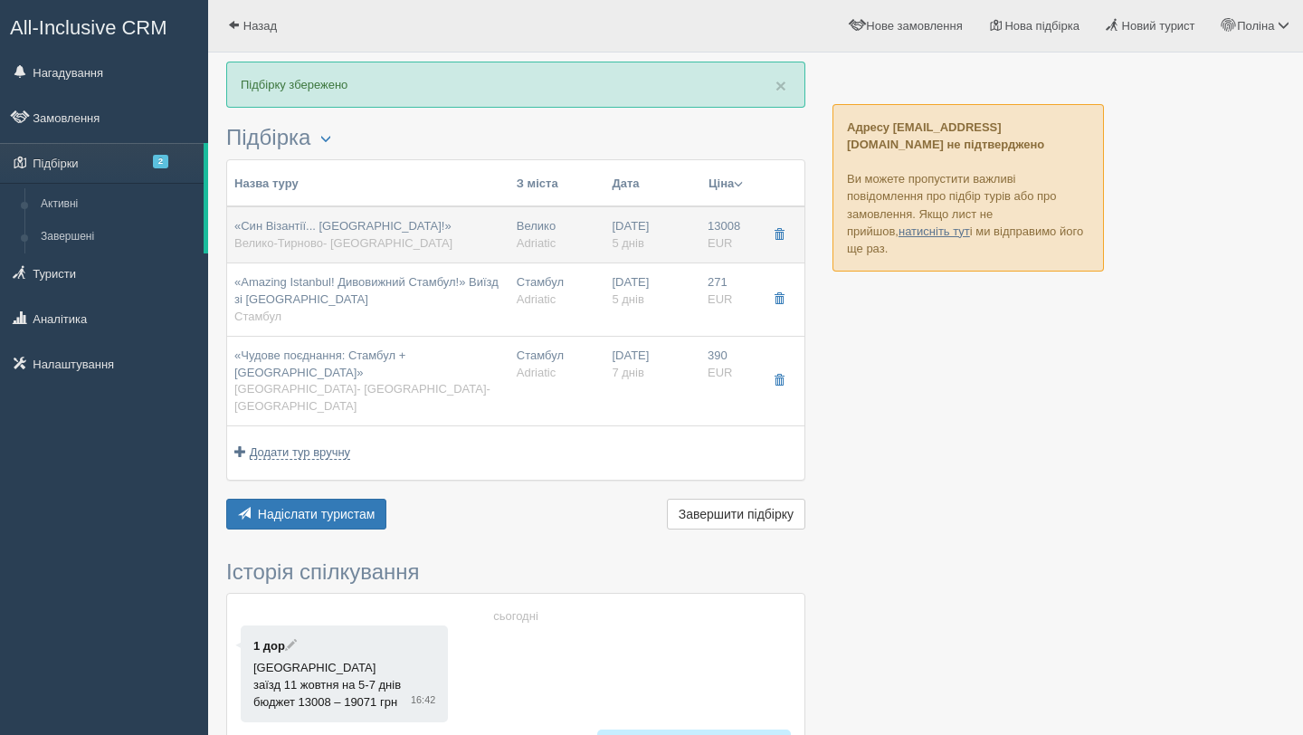
click at [712, 243] on span "eur" at bounding box center [719, 243] width 24 height 14
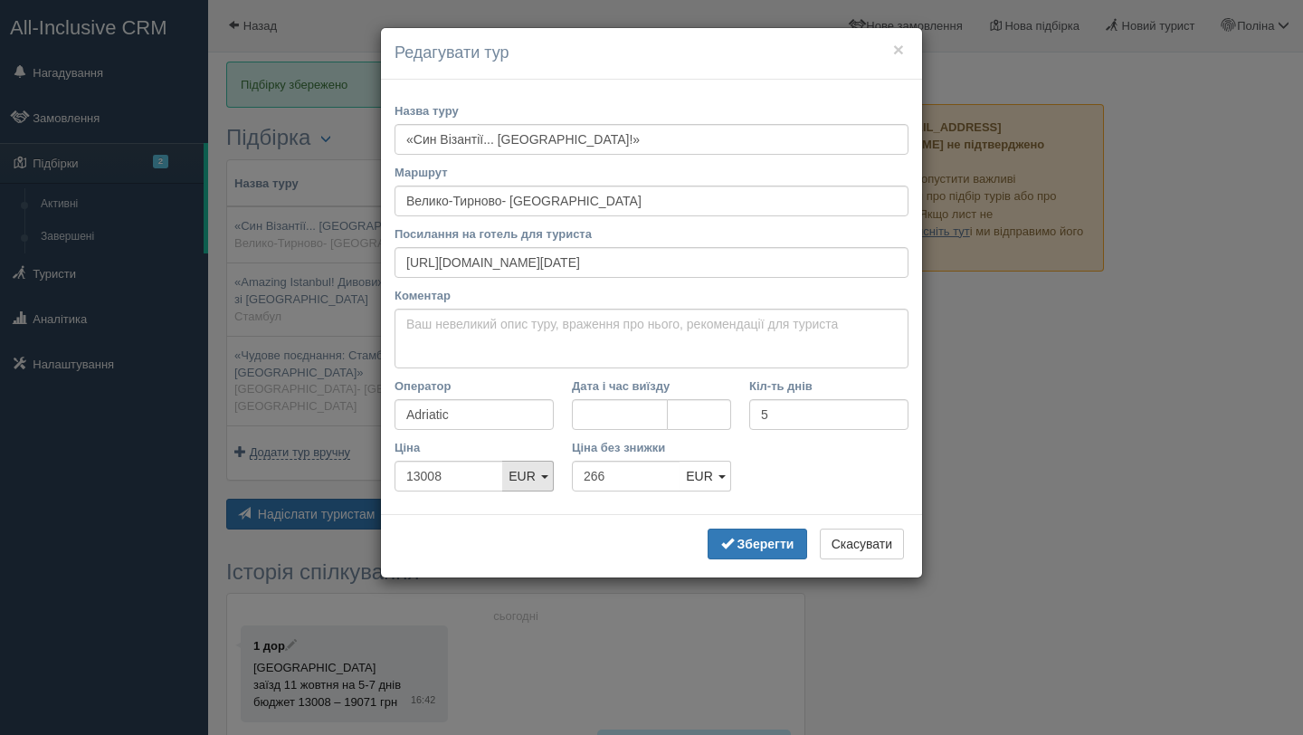
click at [530, 476] on span "EUR" at bounding box center [521, 476] width 27 height 14
click at [537, 511] on link "UAH" at bounding box center [528, 509] width 50 height 30
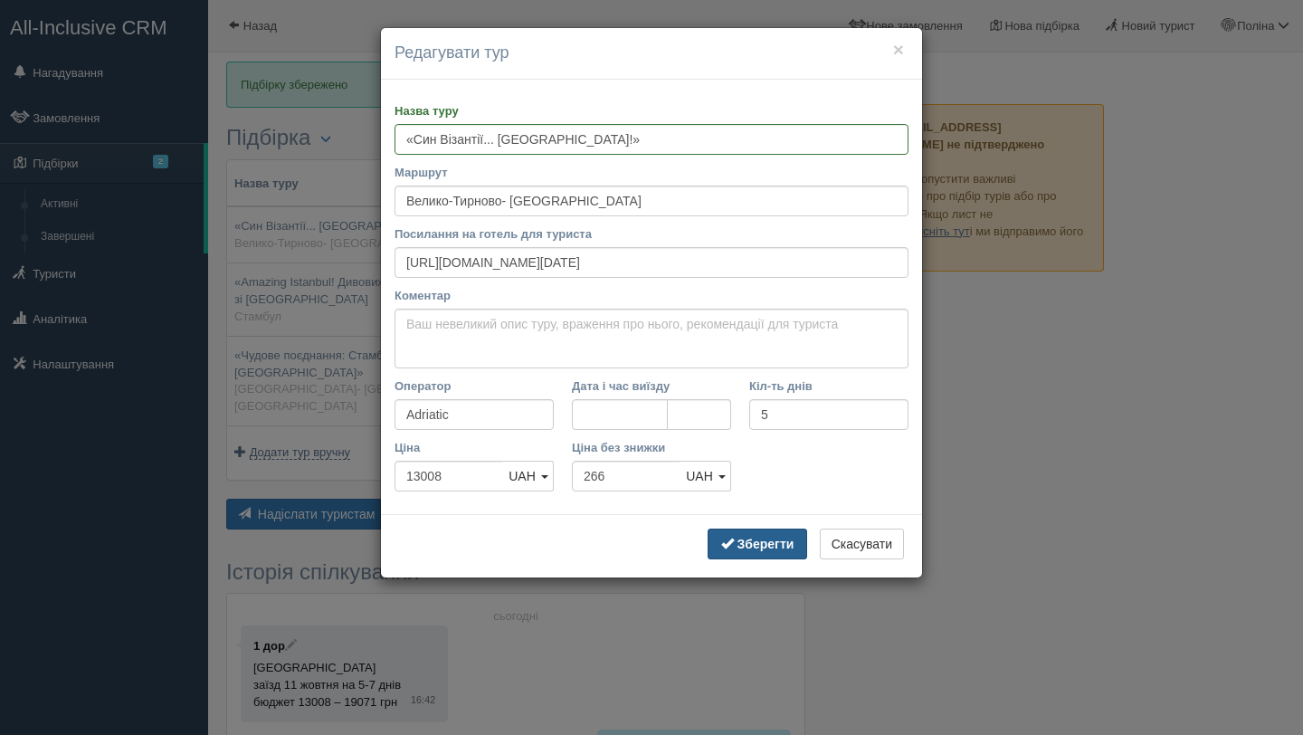
click at [760, 556] on button "Зберегти" at bounding box center [757, 543] width 100 height 31
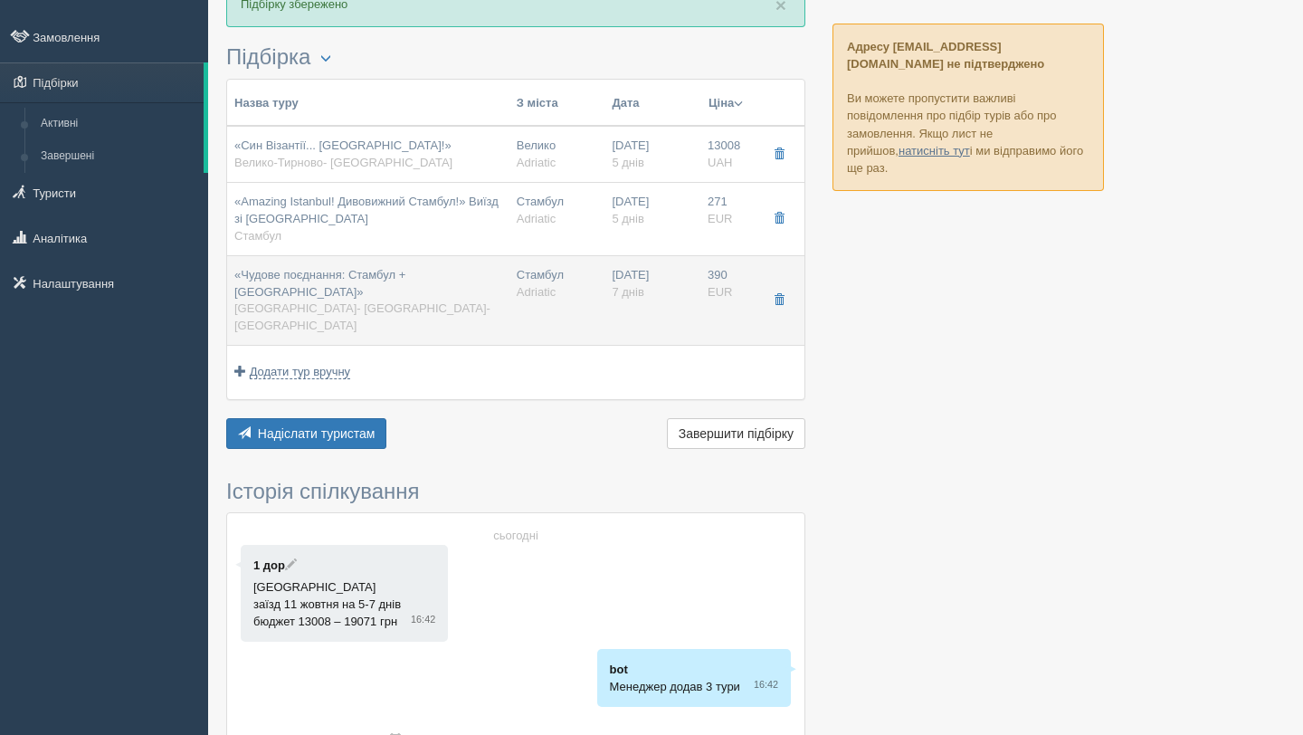
scroll to position [81, 0]
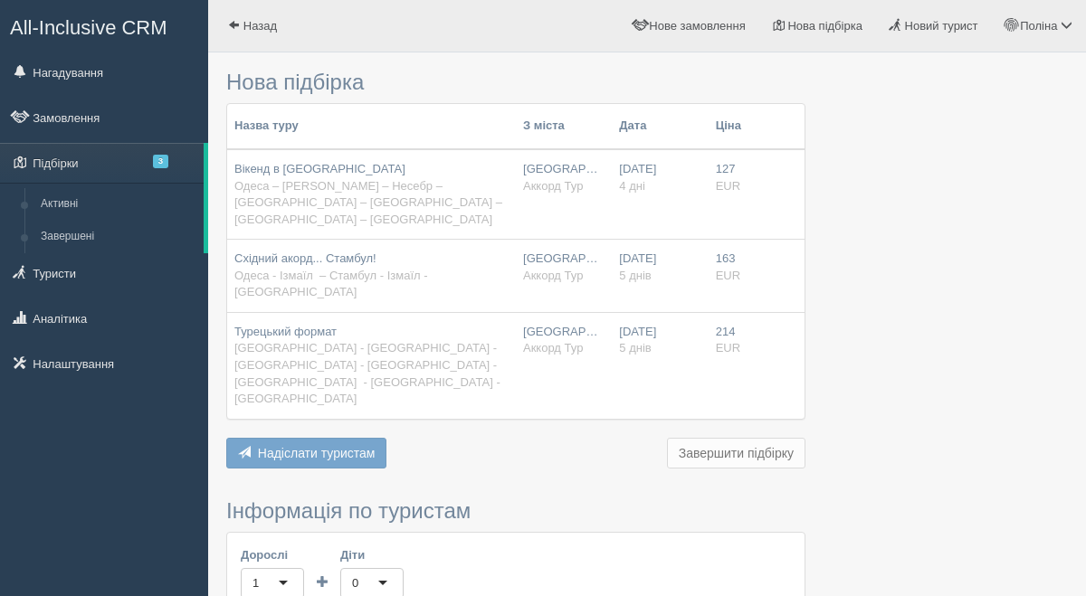
scroll to position [327, 0]
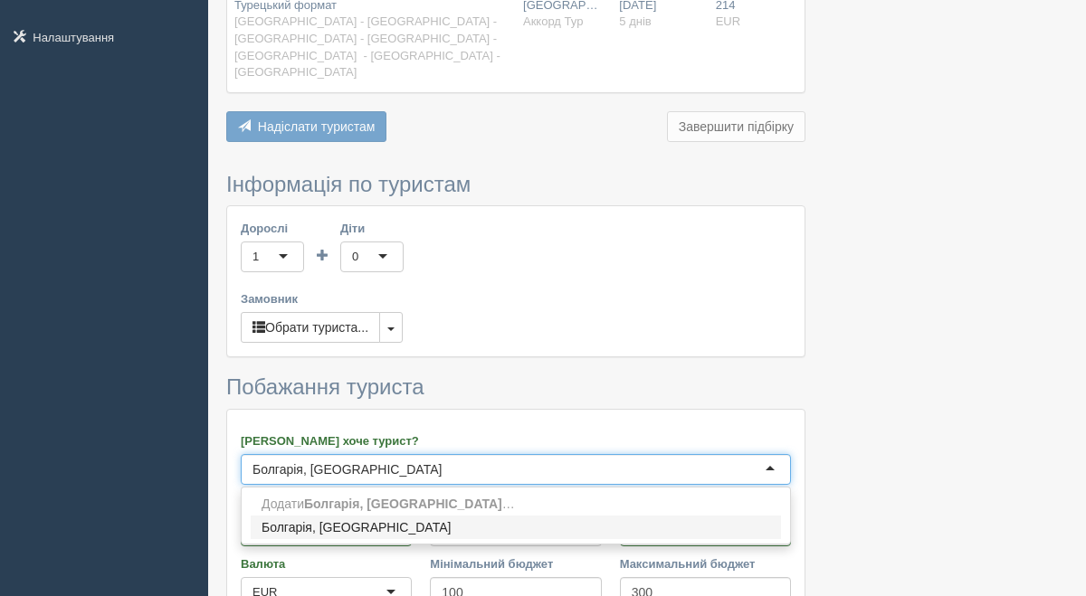
click at [318, 461] on input "Болгарія, Туреччина" at bounding box center [393, 470] width 283 height 18
click at [313, 461] on input "Болгарія, Туреччина" at bounding box center [393, 470] width 283 height 18
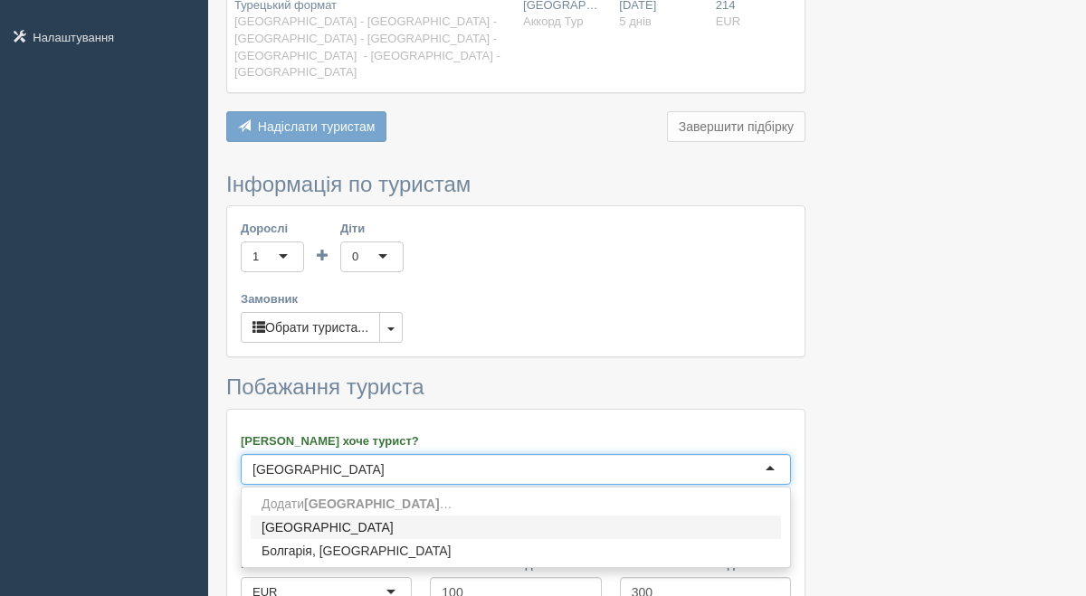
type input "[GEOGRAPHIC_DATA]"
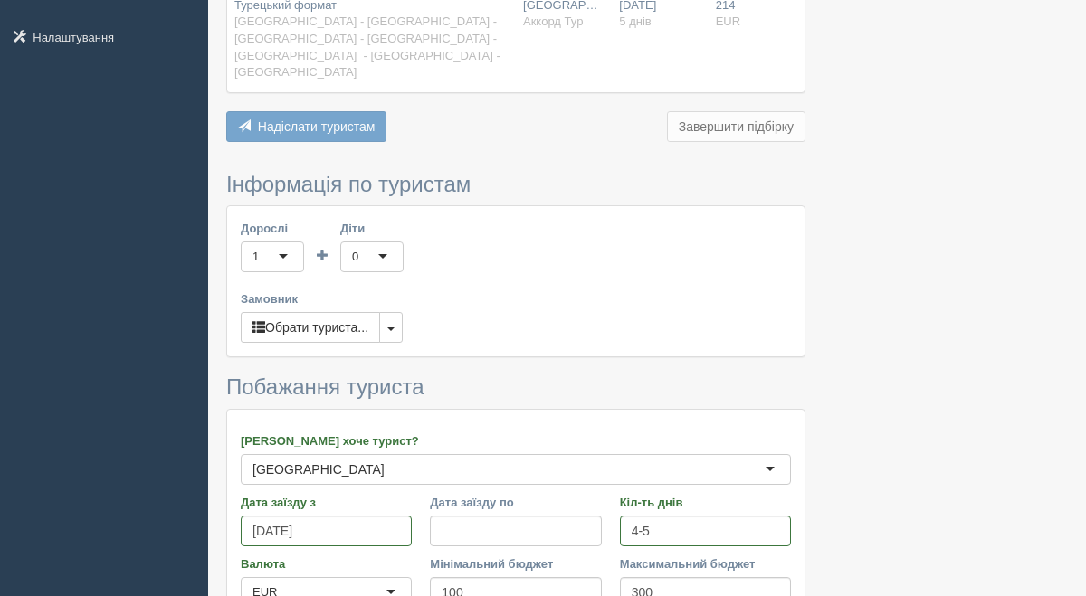
click at [489, 375] on h3 "Побажання туриста" at bounding box center [515, 387] width 579 height 24
click at [356, 577] on div "EUR" at bounding box center [326, 592] width 171 height 31
click at [469, 577] on input "100" at bounding box center [515, 592] width 171 height 31
type input "1"
type input "6261"
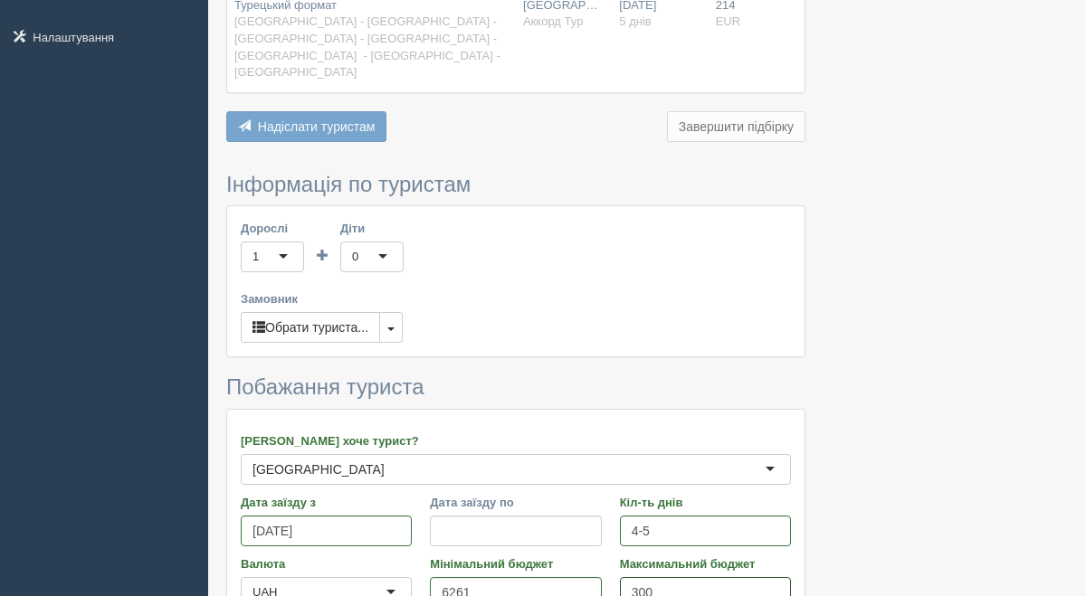
click at [668, 577] on input "300" at bounding box center [705, 592] width 171 height 31
type input "3"
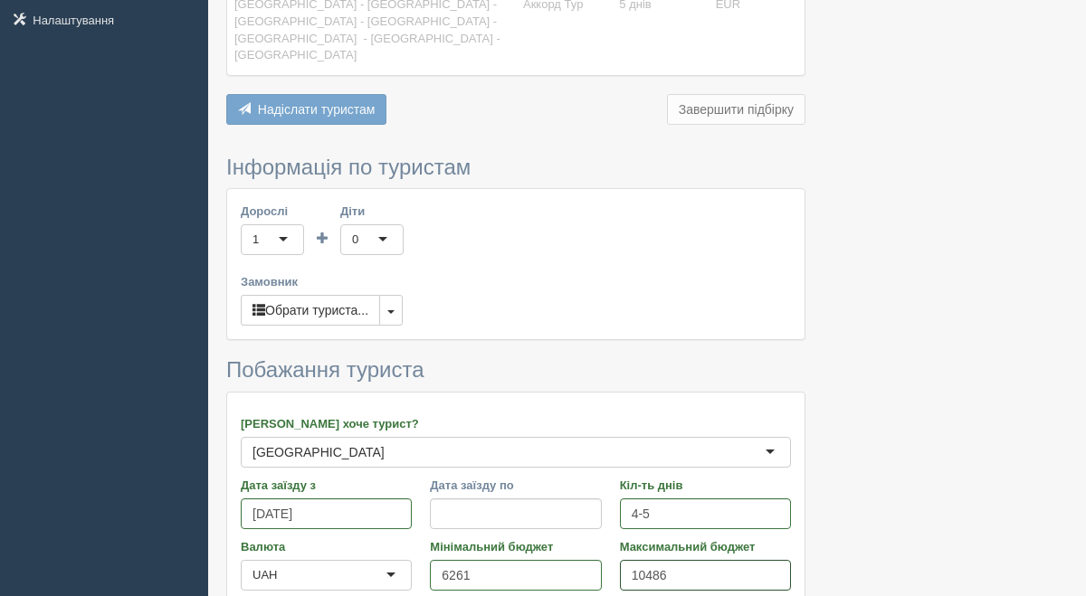
scroll to position [309, 0]
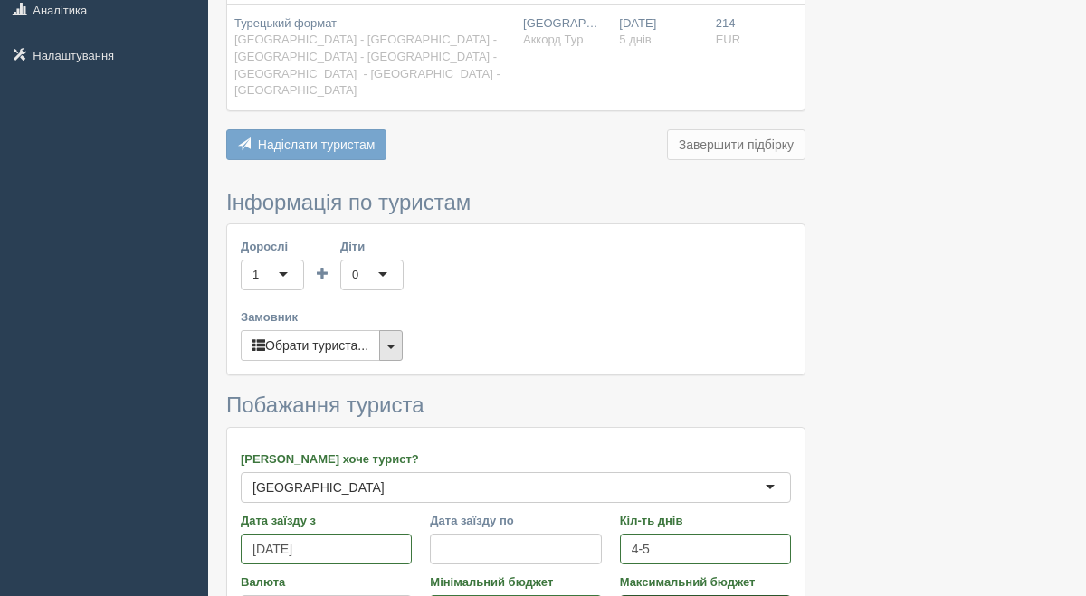
type input "10486"
click at [403, 330] on button "button" at bounding box center [391, 345] width 24 height 31
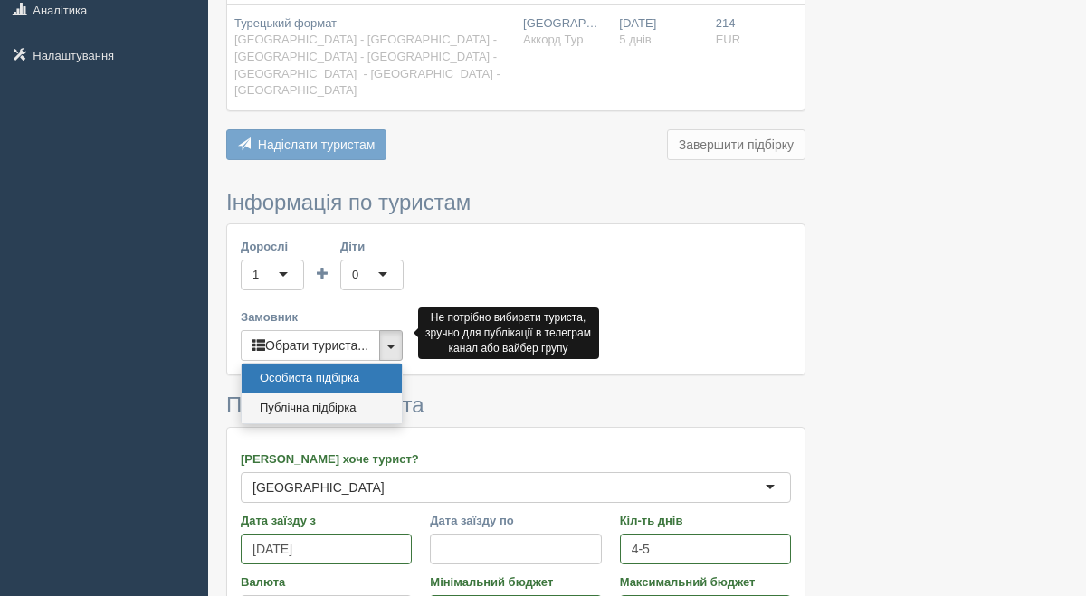
click at [382, 394] on link "Публічна підбірка" at bounding box center [322, 409] width 160 height 30
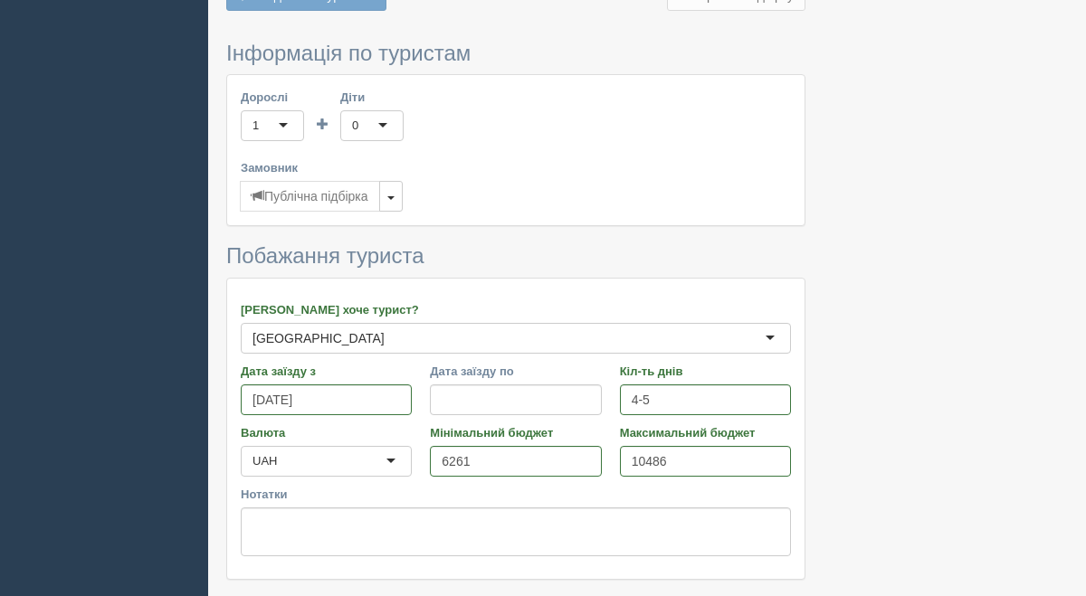
scroll to position [483, 0]
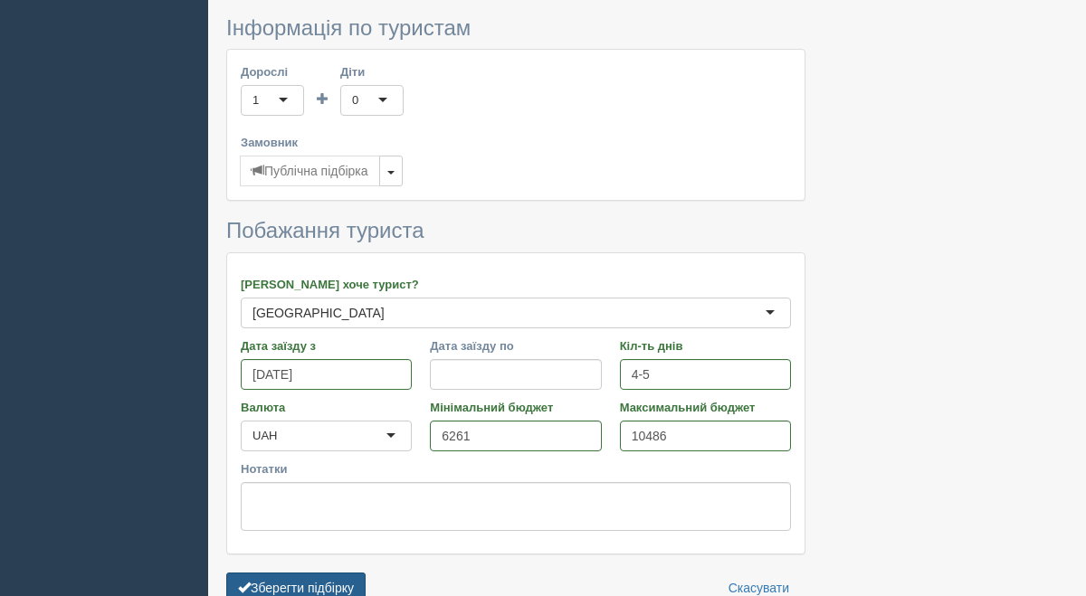
click at [328, 573] on button "Зберегти підбірку" at bounding box center [295, 588] width 139 height 31
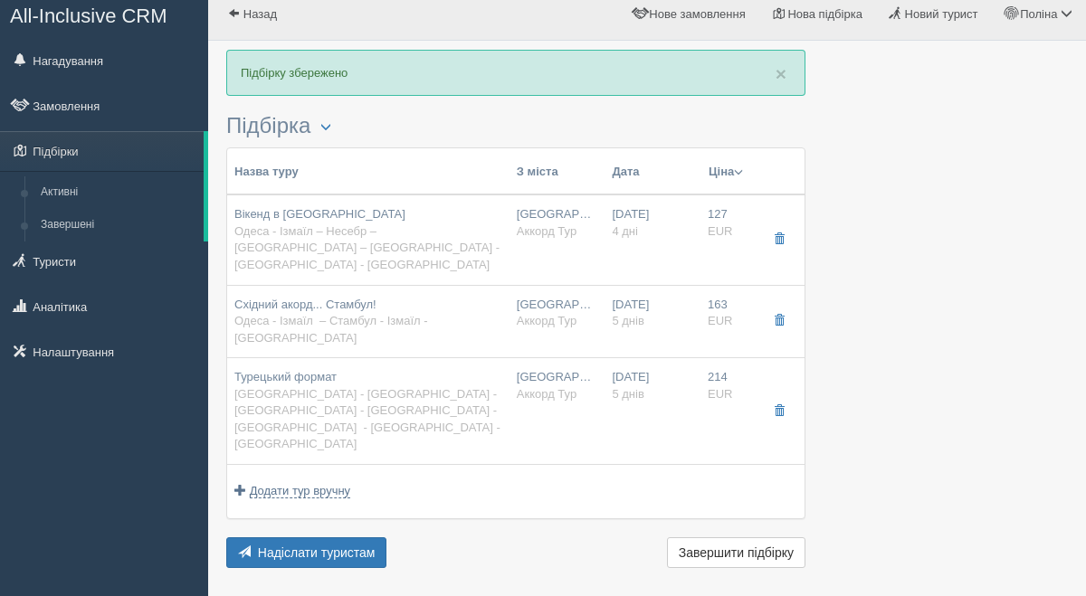
scroll to position [12, 0]
click at [736, 168] on button "Ціна" at bounding box center [725, 172] width 36 height 20
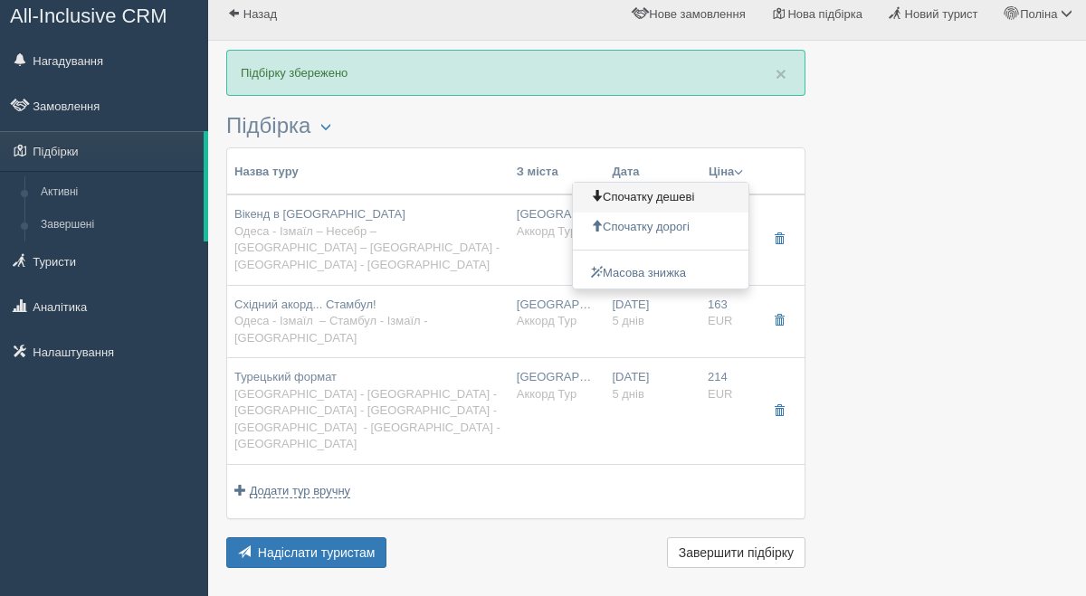
click at [688, 205] on link "Спочатку дешеві" at bounding box center [661, 198] width 176 height 30
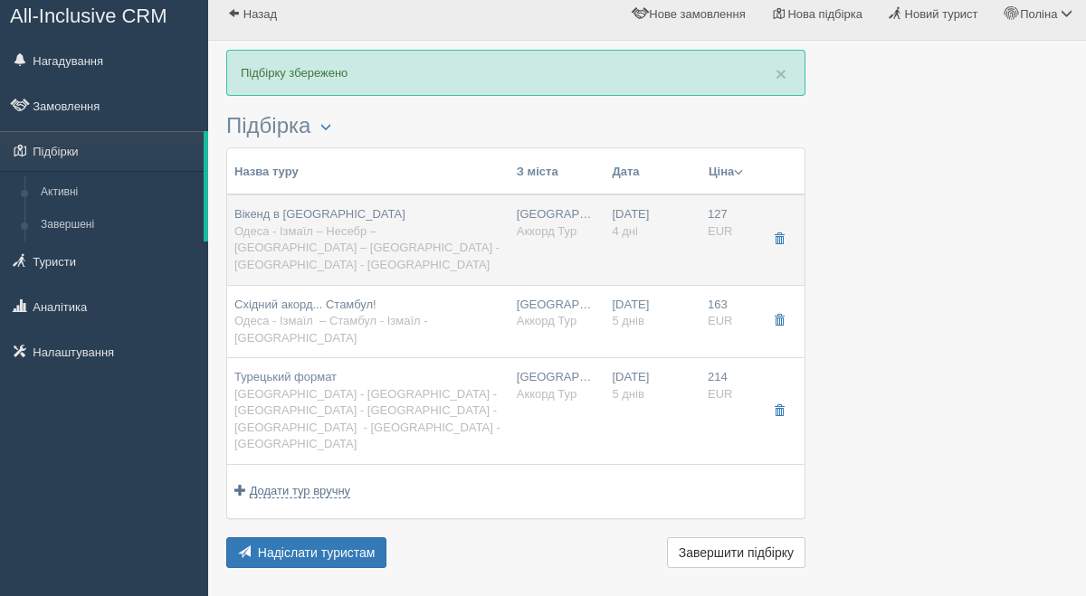
click at [535, 213] on td "Одеса Аккорд Тур" at bounding box center [557, 240] width 96 height 90
type input "Вікенд в Стамбулі"
type input "Одеса - Ізмаїл – Несебр – Бургас – Стамбул - Ізмаїл - Одеса"
type input "https://www.accordtour.com/tours/7634/tab/tab_price/tour_date/2025-10-23/cls_nu…"
type textarea "Днів: 4 , 2 нічних переїзди , екскурсій у вартості туру: 1"
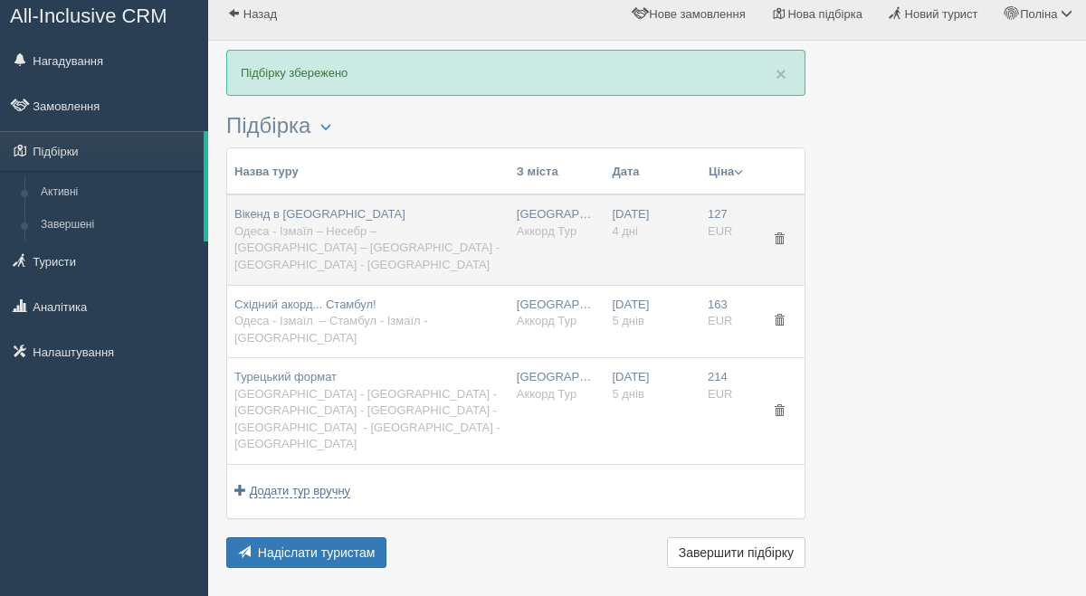
type input "Аккорд Тур"
type input "4"
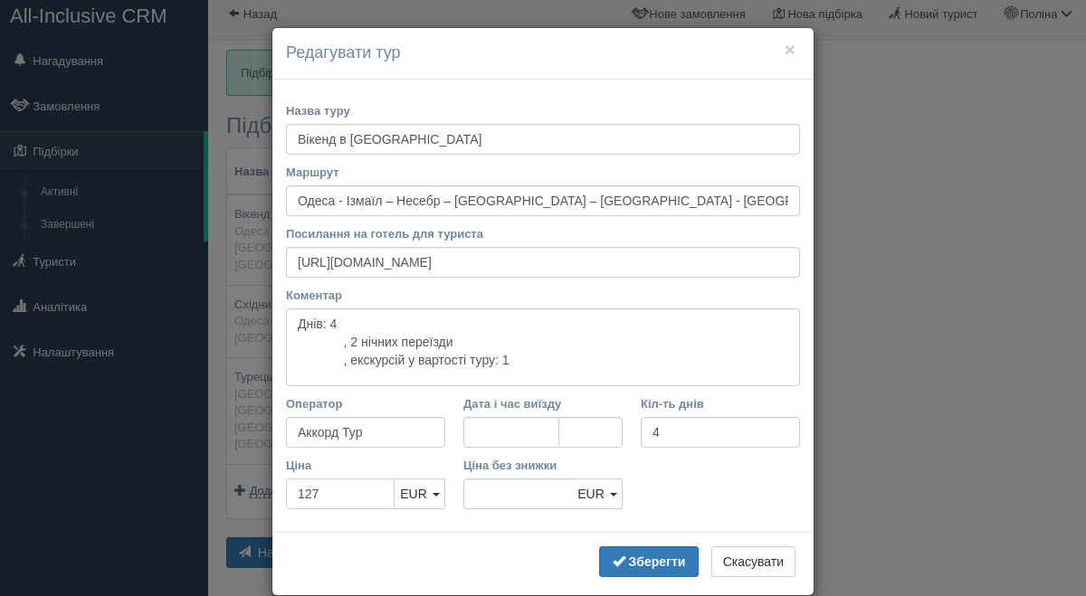
click at [339, 497] on input "127" at bounding box center [340, 494] width 109 height 31
type input "12"
type input "127"
type input "1"
type input "6261"
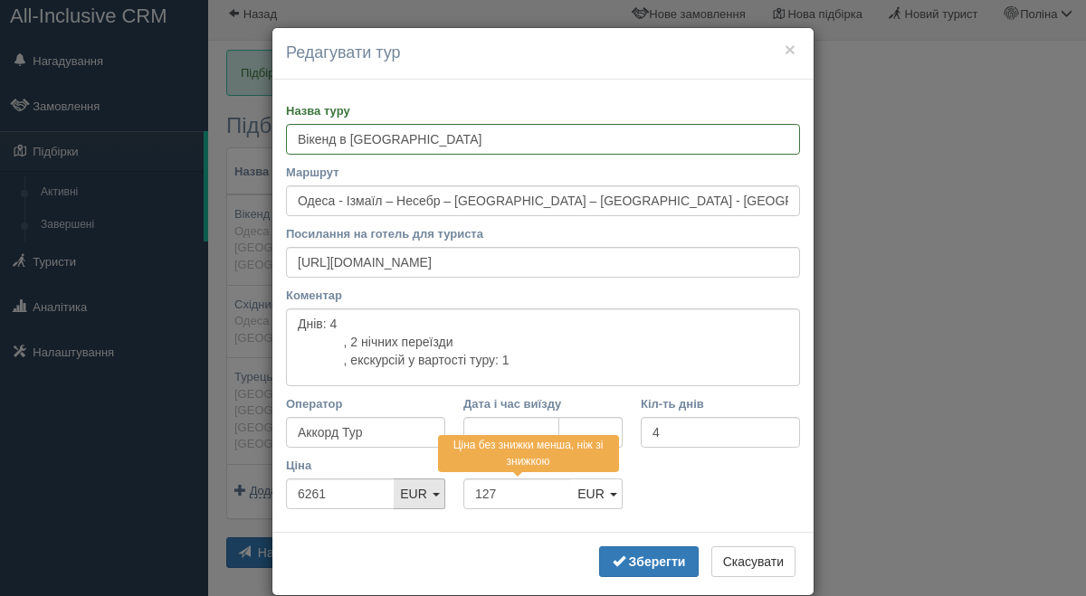
click at [416, 489] on span "EUR" at bounding box center [413, 494] width 27 height 14
click at [427, 527] on link "UAH" at bounding box center [419, 527] width 50 height 30
click at [658, 565] on b "Зберегти" at bounding box center [657, 562] width 57 height 14
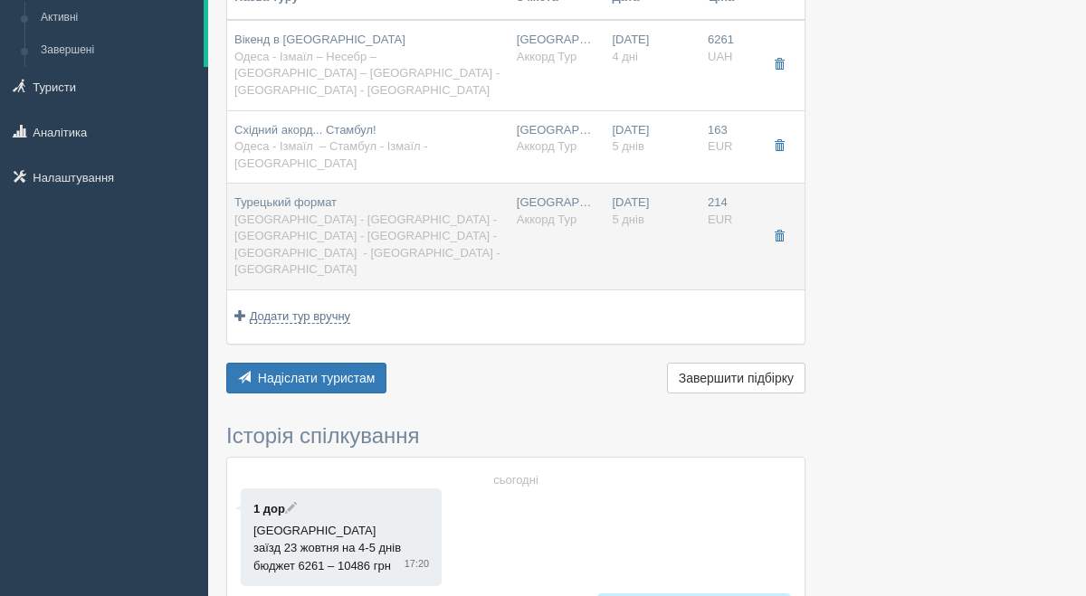
scroll to position [189, 0]
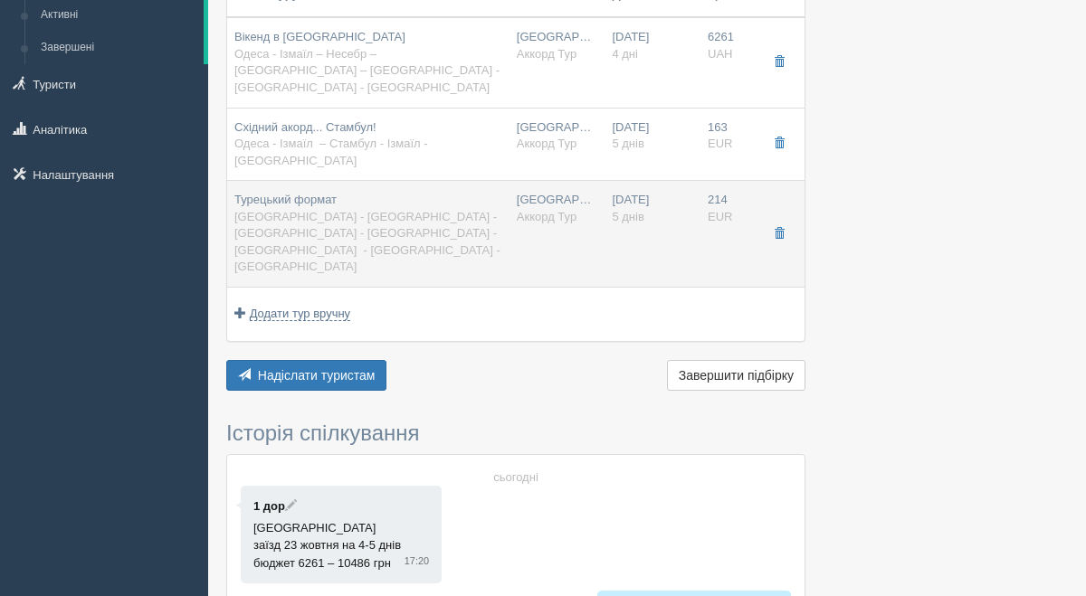
click at [694, 181] on td "19.10.2025 5 днів" at bounding box center [652, 234] width 96 height 107
type input "Турецький формат"
type input "Львів - Івано-Франківськ - Чернівці - Стамбул - Чернівці - Івано-Франківськ - Л…"
type input "https://www.accordtour.com/tours/108180/tab/tab_price/tour_date/2025-10-19/cls_…"
type textarea "Днів: 5 , 2 нічних переїзди , екскурсій у вартості туру: 1"
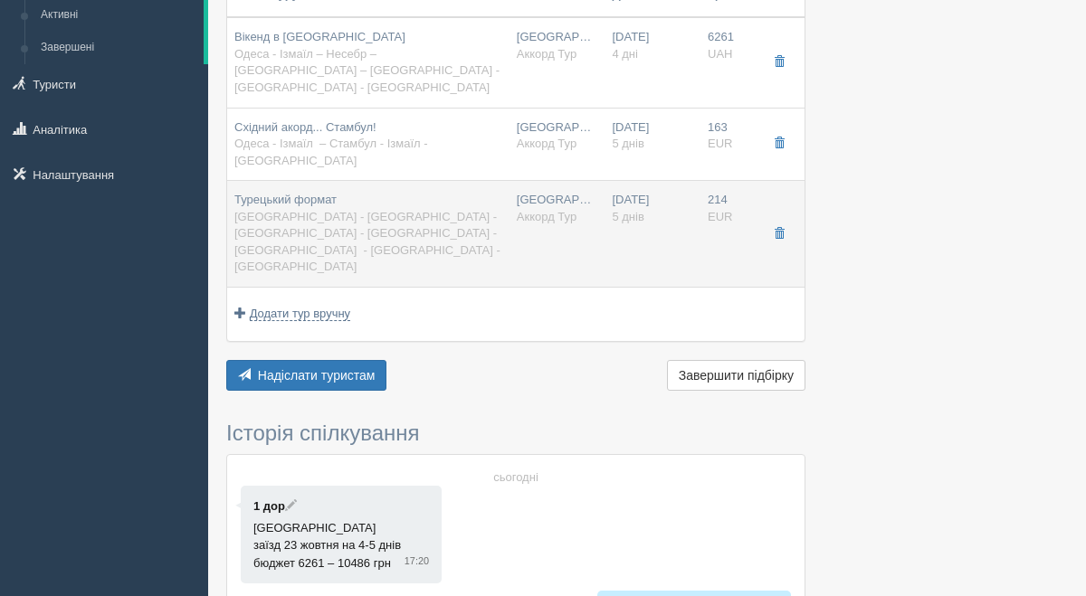
type input "5"
type input "214"
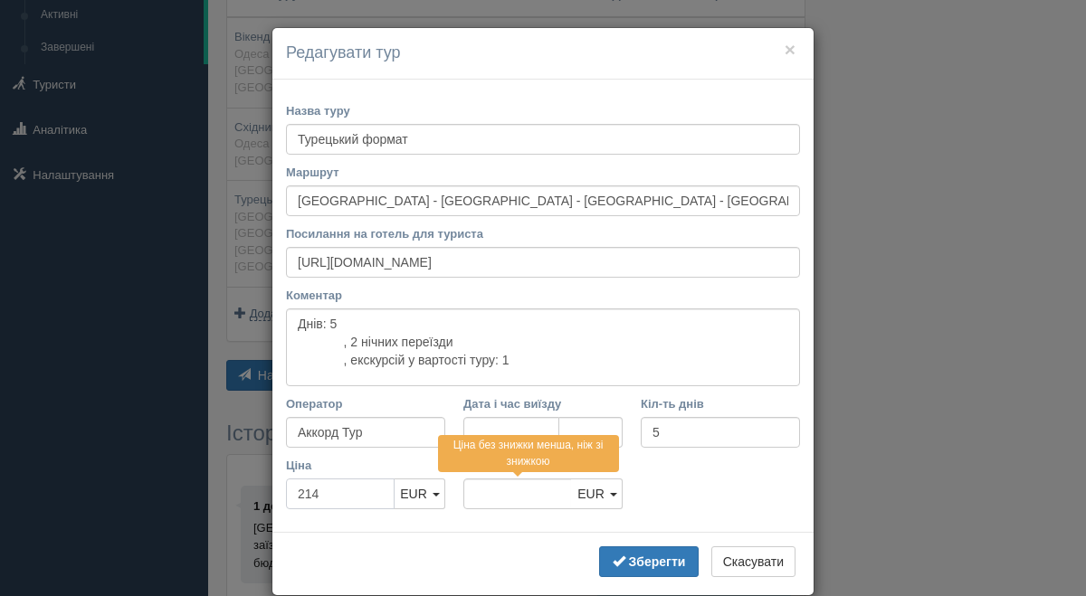
click at [353, 491] on input "214" at bounding box center [340, 494] width 109 height 31
type input "21"
type input "214"
type input "2"
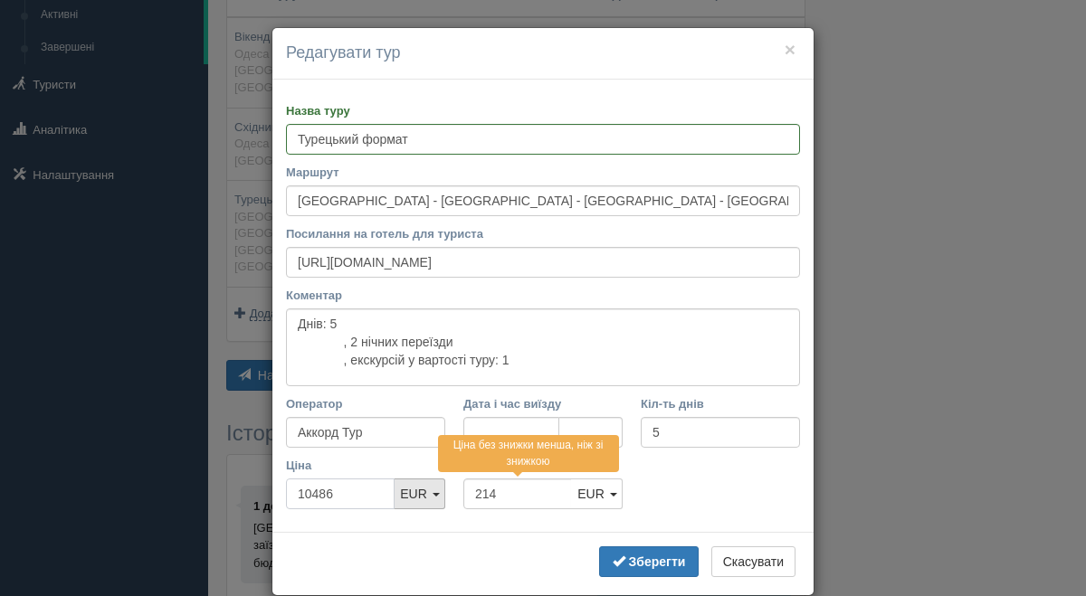
type input "10486"
click at [413, 498] on span "EUR" at bounding box center [413, 494] width 27 height 14
click at [423, 520] on link "UAH" at bounding box center [419, 527] width 50 height 30
click at [515, 494] on input "214" at bounding box center [517, 494] width 109 height 31
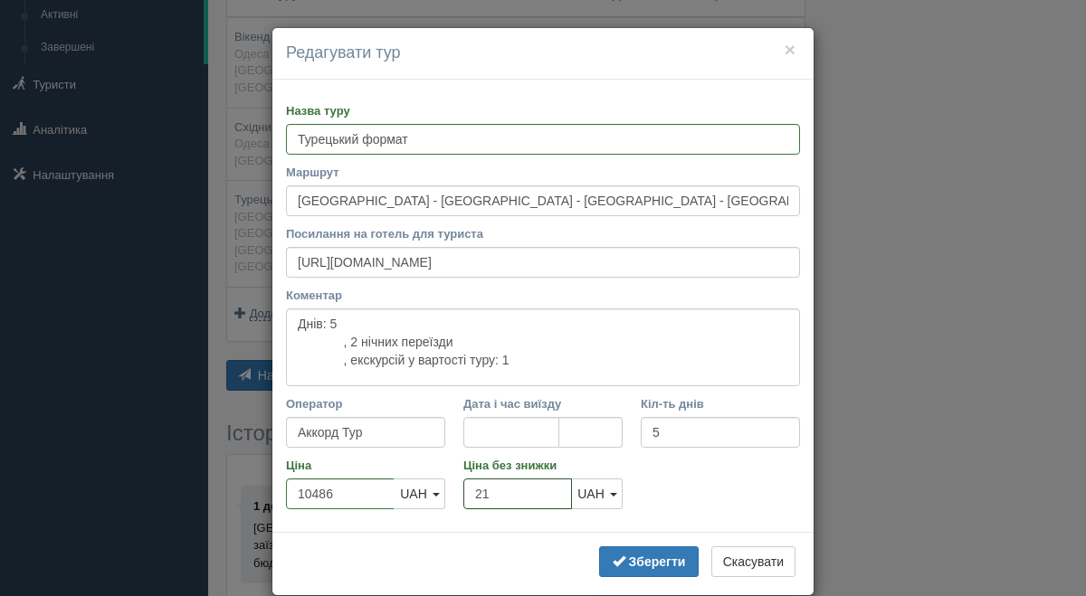
type input "2"
click at [640, 563] on b "Зберегти" at bounding box center [657, 562] width 57 height 14
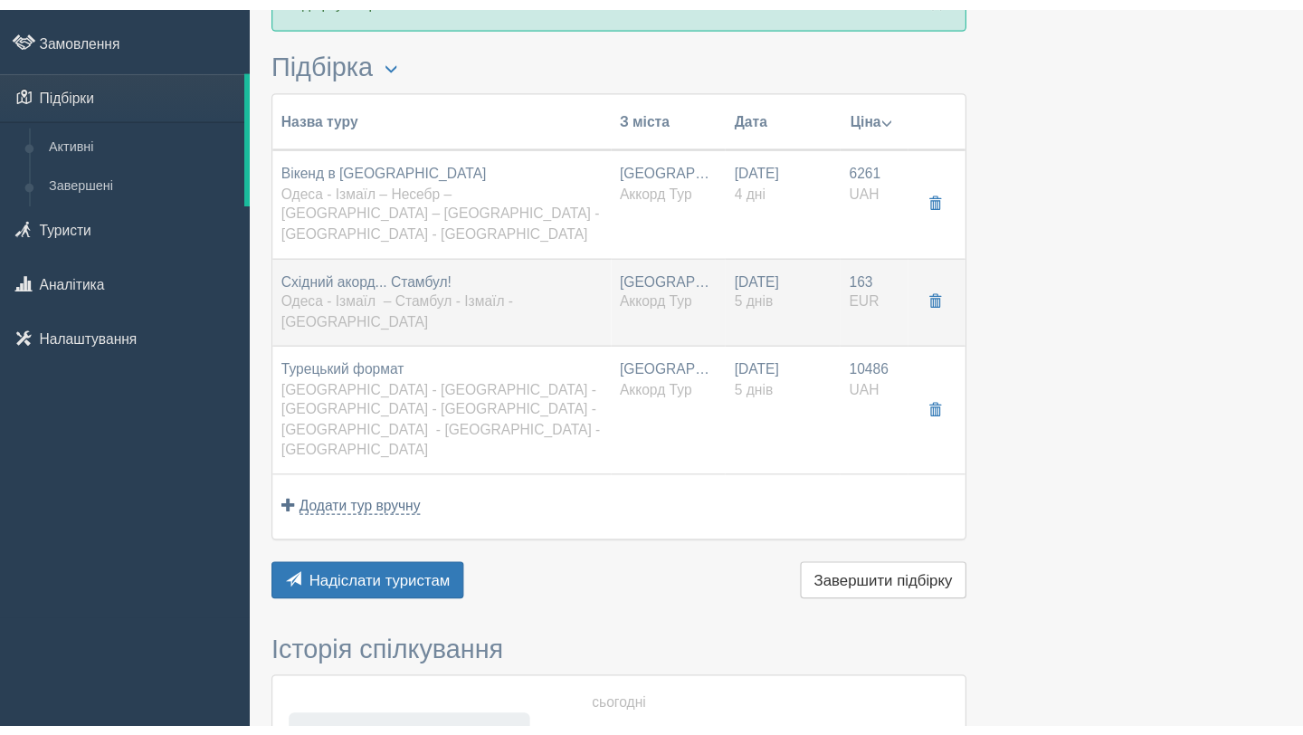
scroll to position [90, 0]
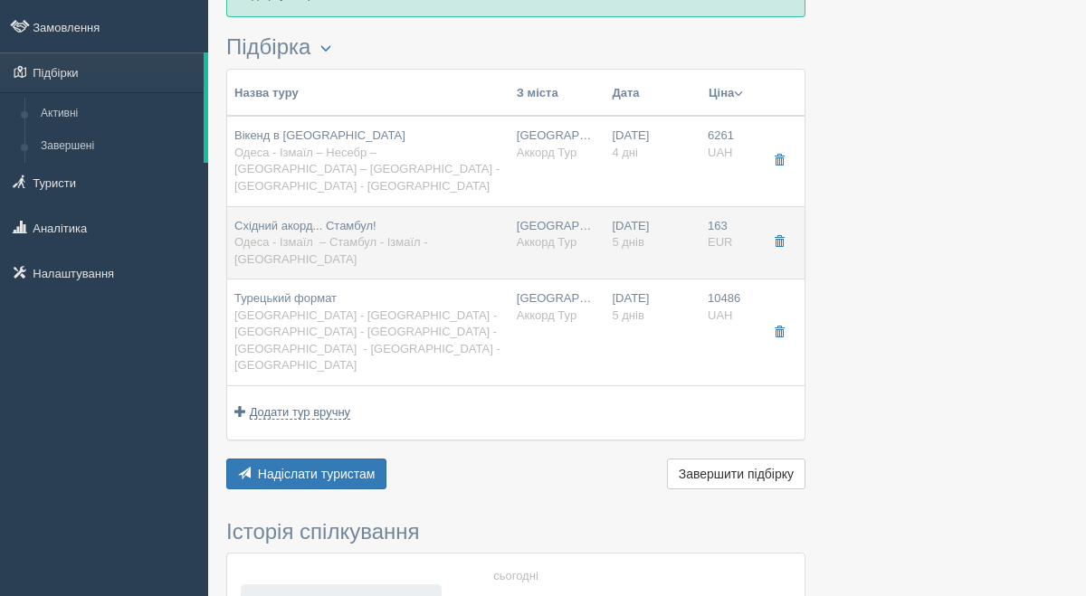
click at [512, 218] on td "Одеса Аккорд Тур" at bounding box center [557, 242] width 96 height 73
type input "Східний акорд... Стамбул!"
type input "Одеса - Ізмаїл – Стамбул - Ізмаїл - Одеса"
type input "https://www.accordtour.com/tours/838031/tab/tab_price/tour_date/2025-12-06/cls_…"
type input "163"
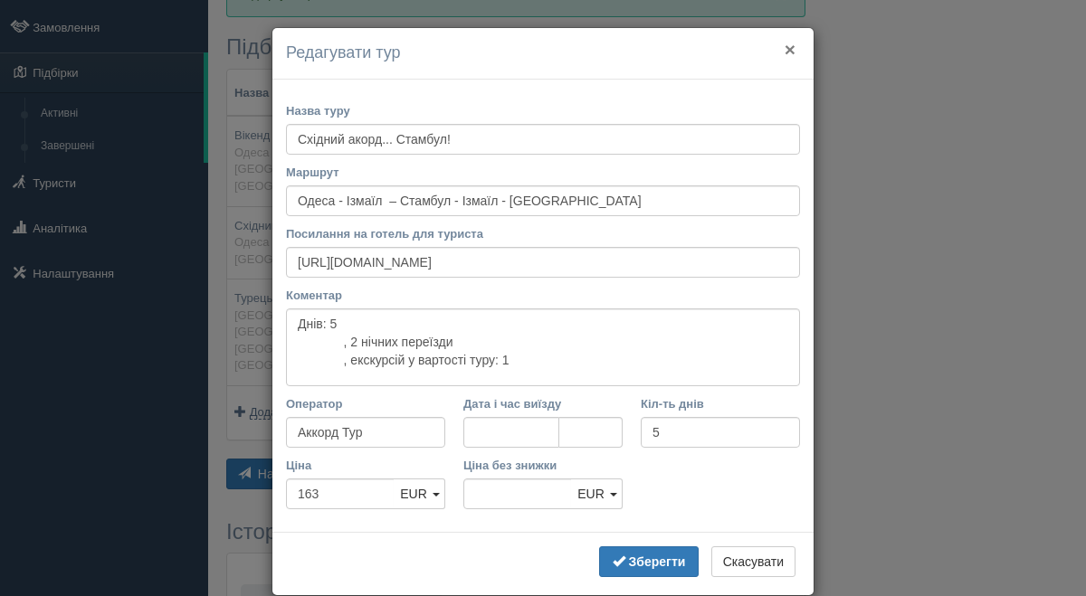
click at [788, 44] on button "×" at bounding box center [789, 49] width 11 height 19
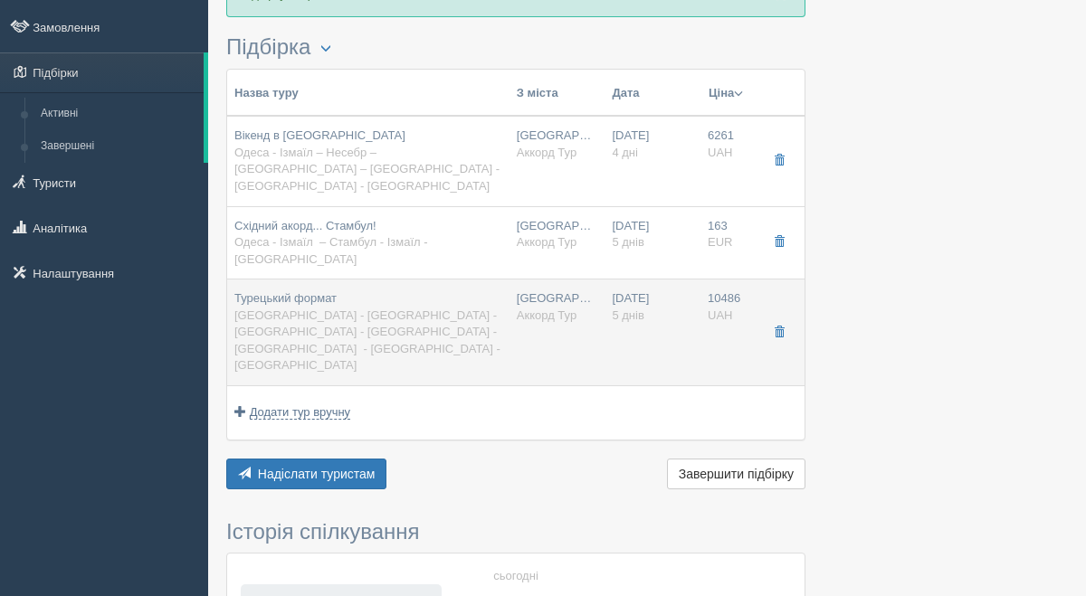
click at [606, 280] on td "19.10.2025 5 днів" at bounding box center [652, 333] width 96 height 107
type input "Турецький формат"
type input "Львів - Івано-Франківськ - Чернівці - Стамбул - Чернівці - Івано-Франківськ - Л…"
type input "https://www.accordtour.com/tours/108180/tab/tab_price/tour_date/2025-10-19/cls_…"
type input "10486"
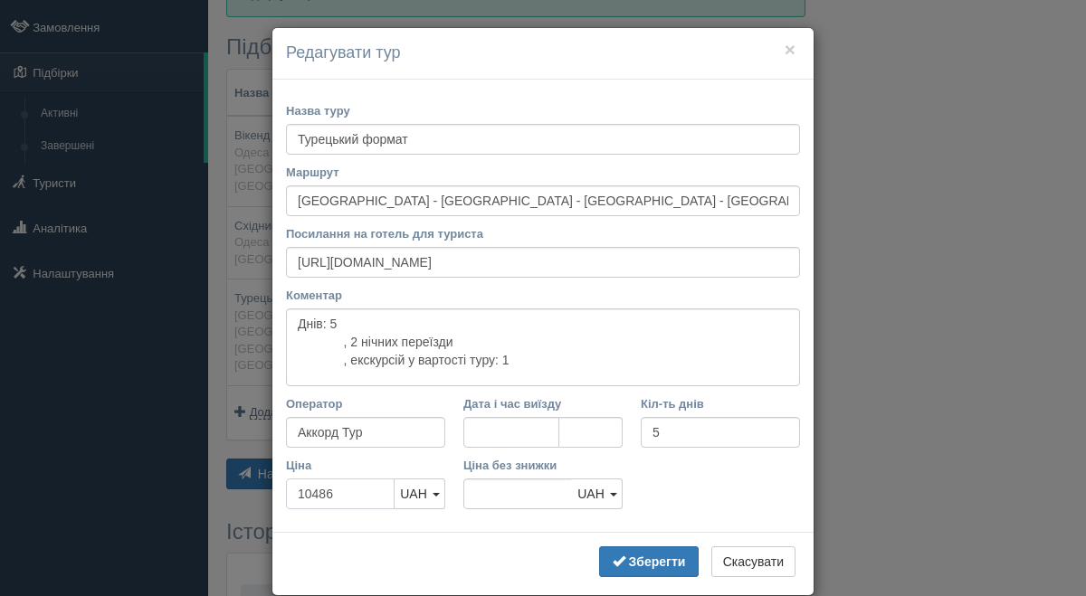
click at [364, 488] on input "10486" at bounding box center [340, 494] width 109 height 31
type input "1048"
type input "10486"
type input "1"
click at [793, 56] on button "×" at bounding box center [789, 49] width 11 height 19
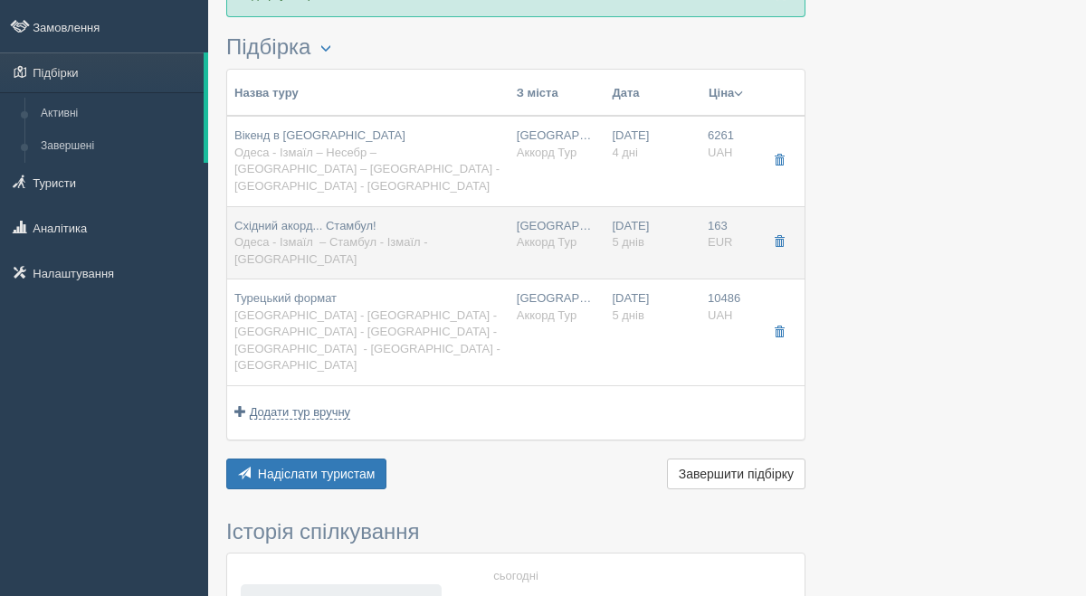
click at [487, 233] on td "Східний акорд... Стамбул! Одеса - Ізмаїл – Стамбул - Ізмаїл - Одеса" at bounding box center [368, 242] width 282 height 73
type input "Східний акорд... Стамбул!"
type input "Одеса - Ізмаїл – Стамбул - Ізмаїл - Одеса"
type input "https://www.accordtour.com/tours/838031/tab/tab_price/tour_date/2025-12-06/cls_…"
type input "163"
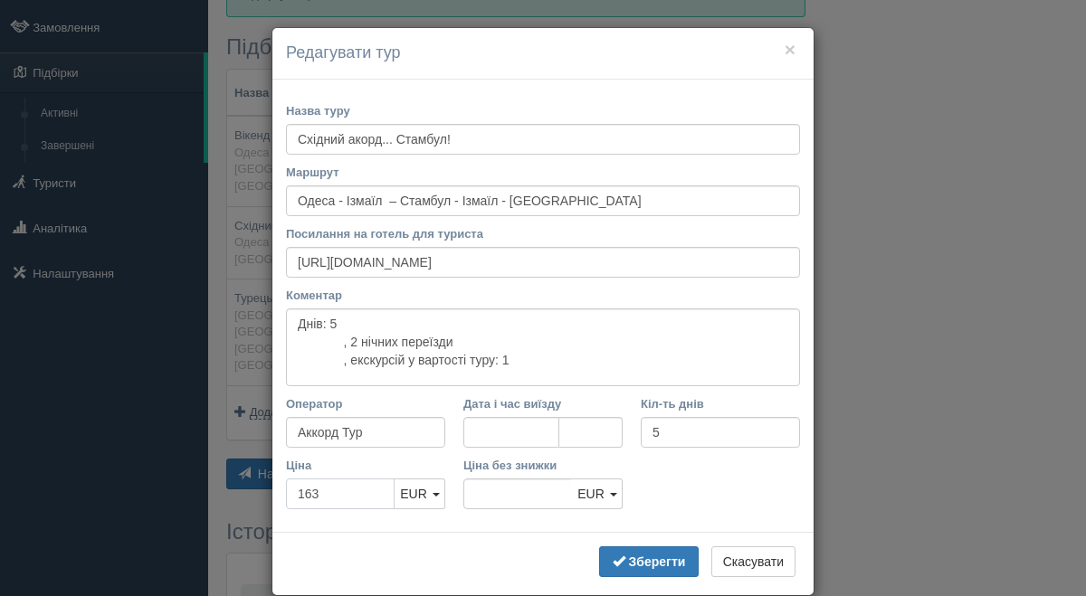
click at [337, 495] on input "163" at bounding box center [340, 494] width 109 height 31
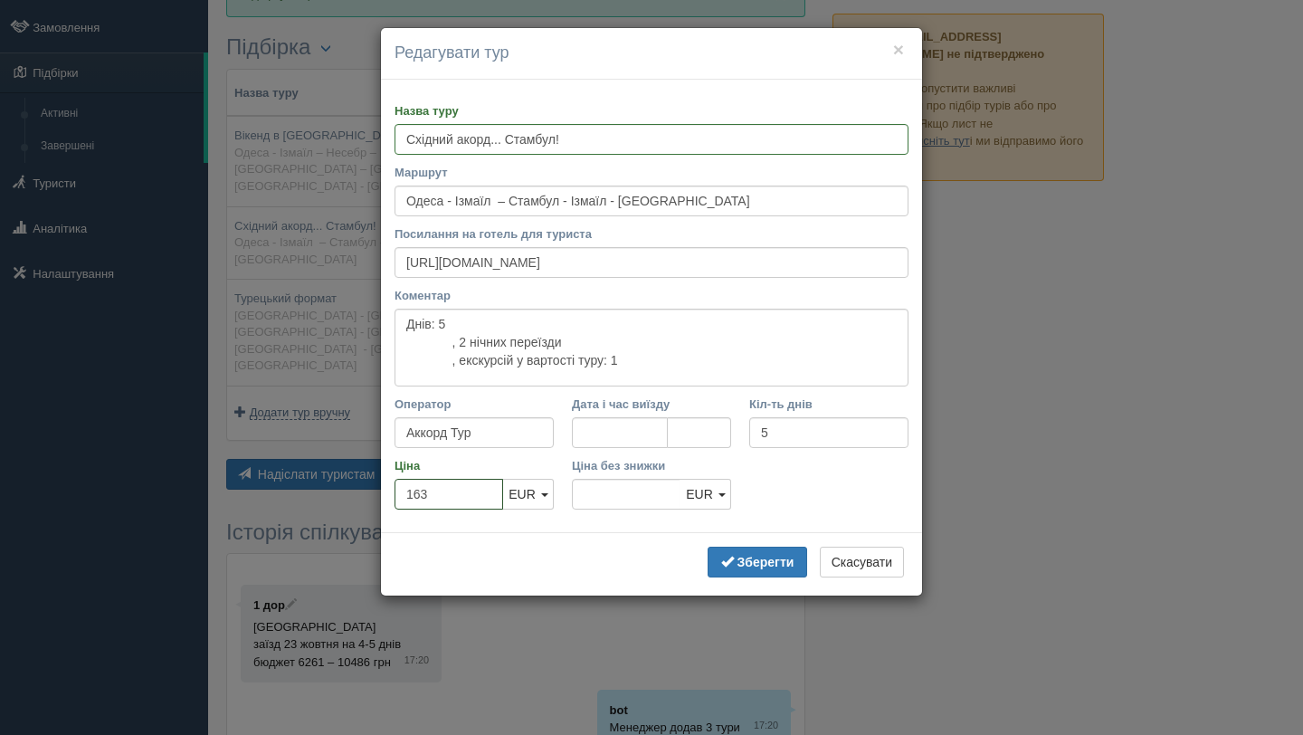
type input "16"
type input "163"
type input "1"
type input "8022"
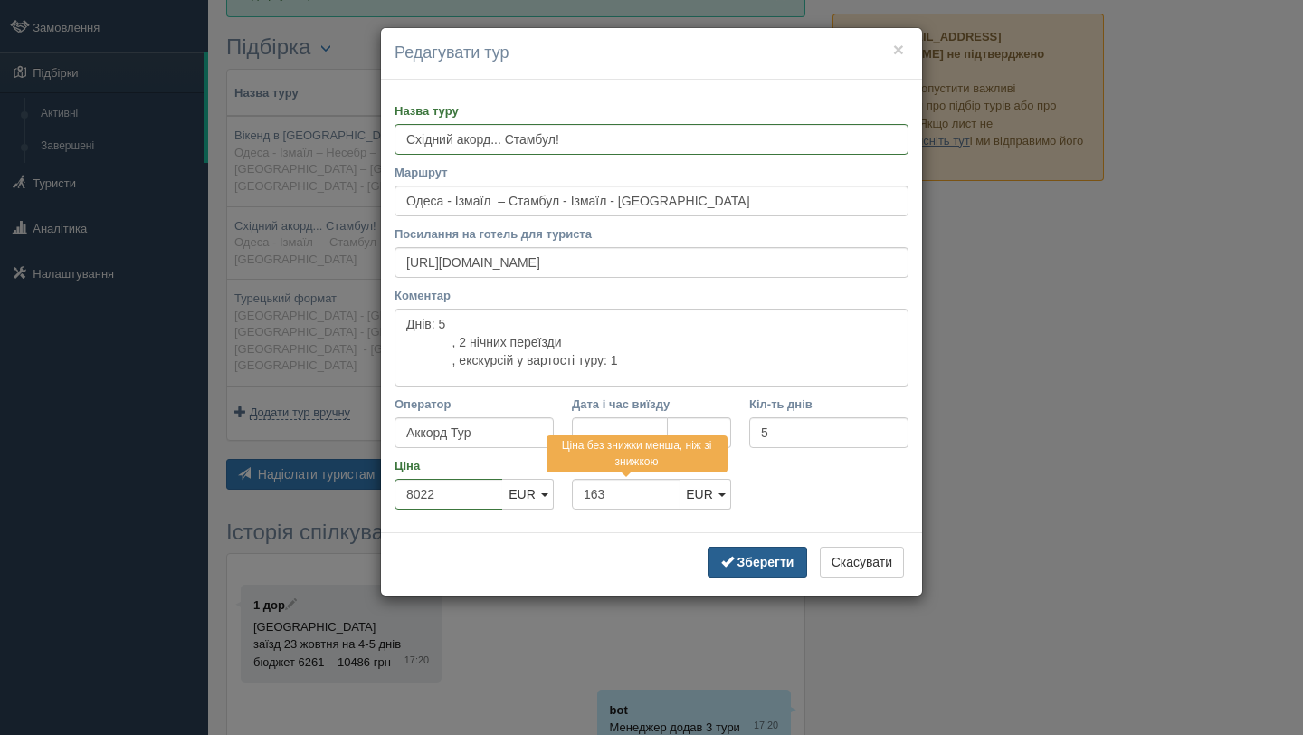
click at [774, 560] on b "Зберегти" at bounding box center [765, 562] width 57 height 14
